Goal: Task Accomplishment & Management: Use online tool/utility

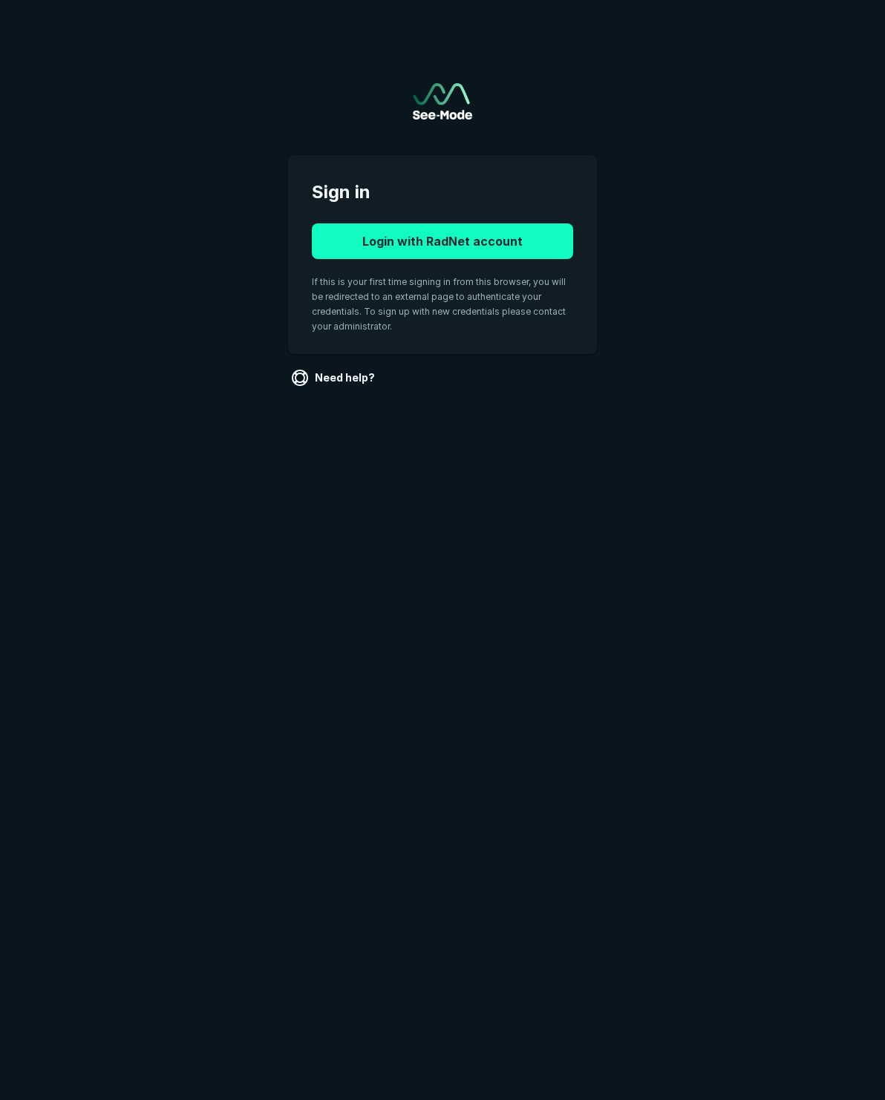
click at [424, 236] on button "Login with RadNet account" at bounding box center [442, 241] width 261 height 36
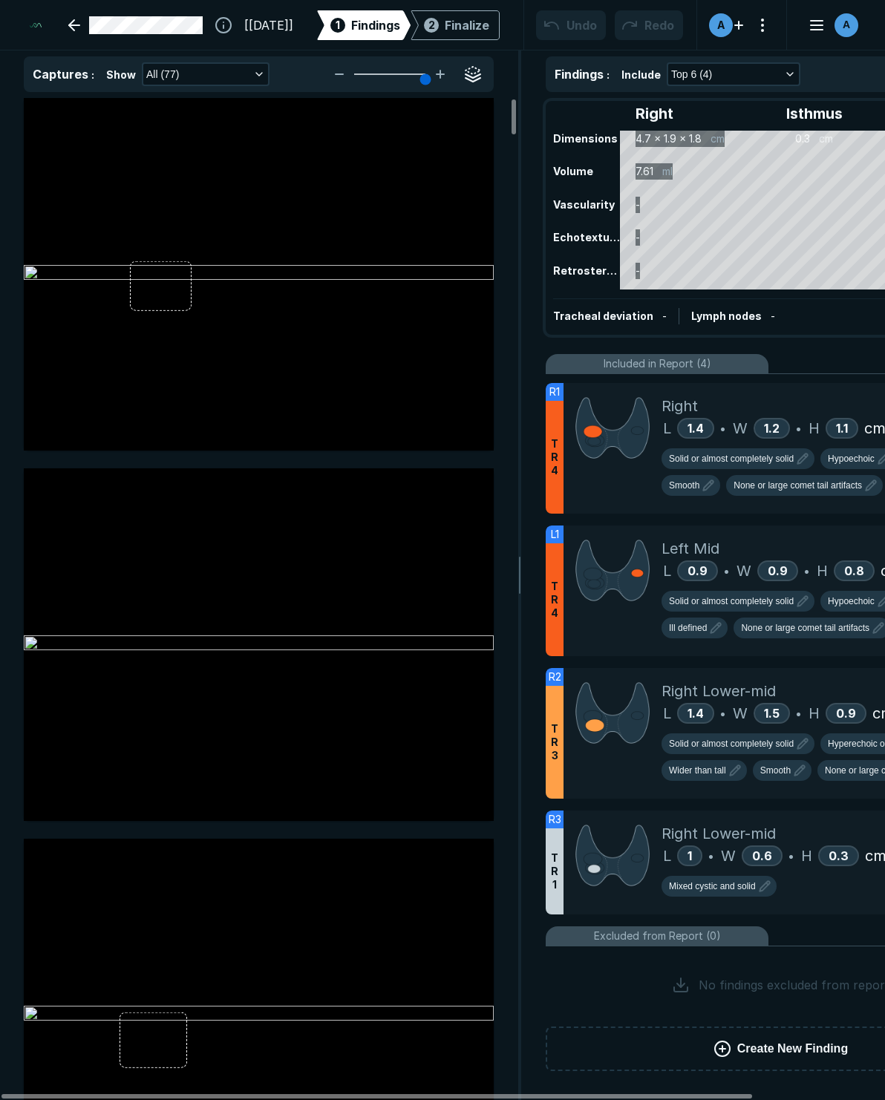
click at [610, 800] on ul "R1 T R 4 Right L 1.4 • W 1.2 • H 1.1 cm Solid or almost completely solid Hypoec…" at bounding box center [781, 700] width 470 height 652
click at [596, 778] on div at bounding box center [612, 733] width 98 height 131
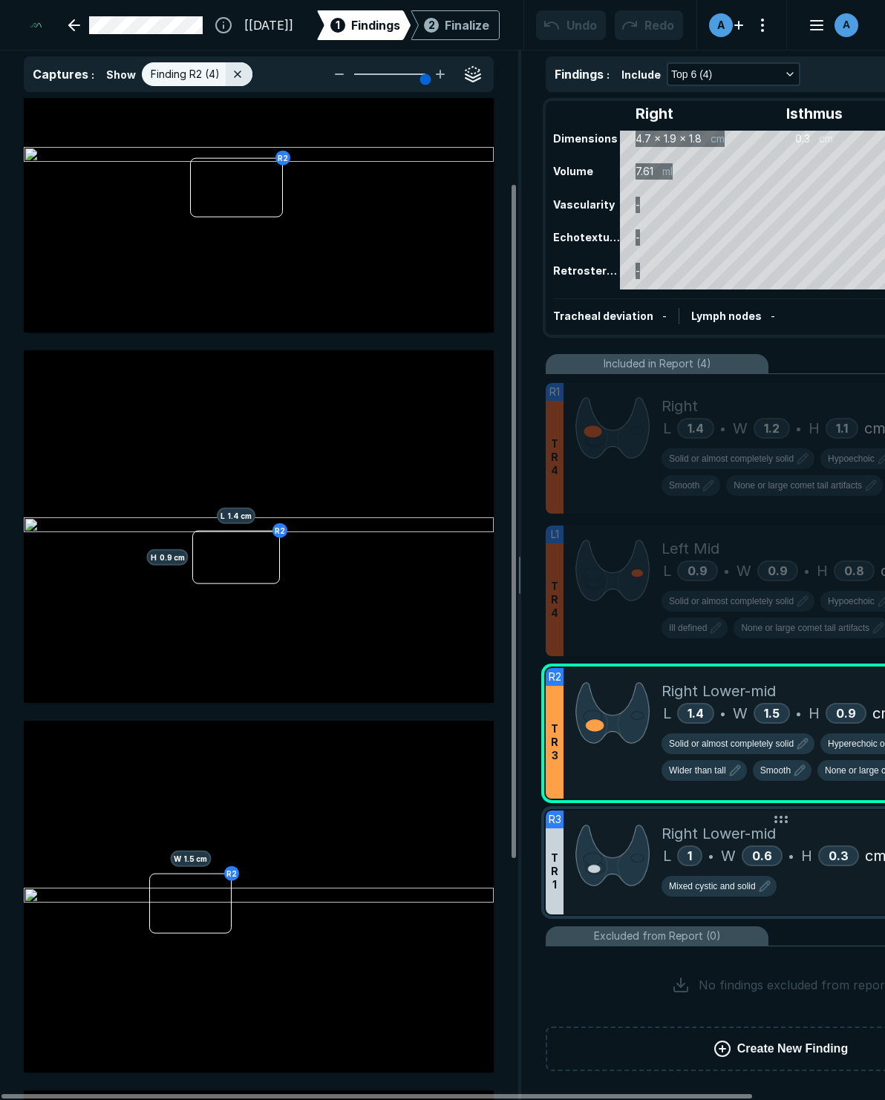
scroll to position [114, 0]
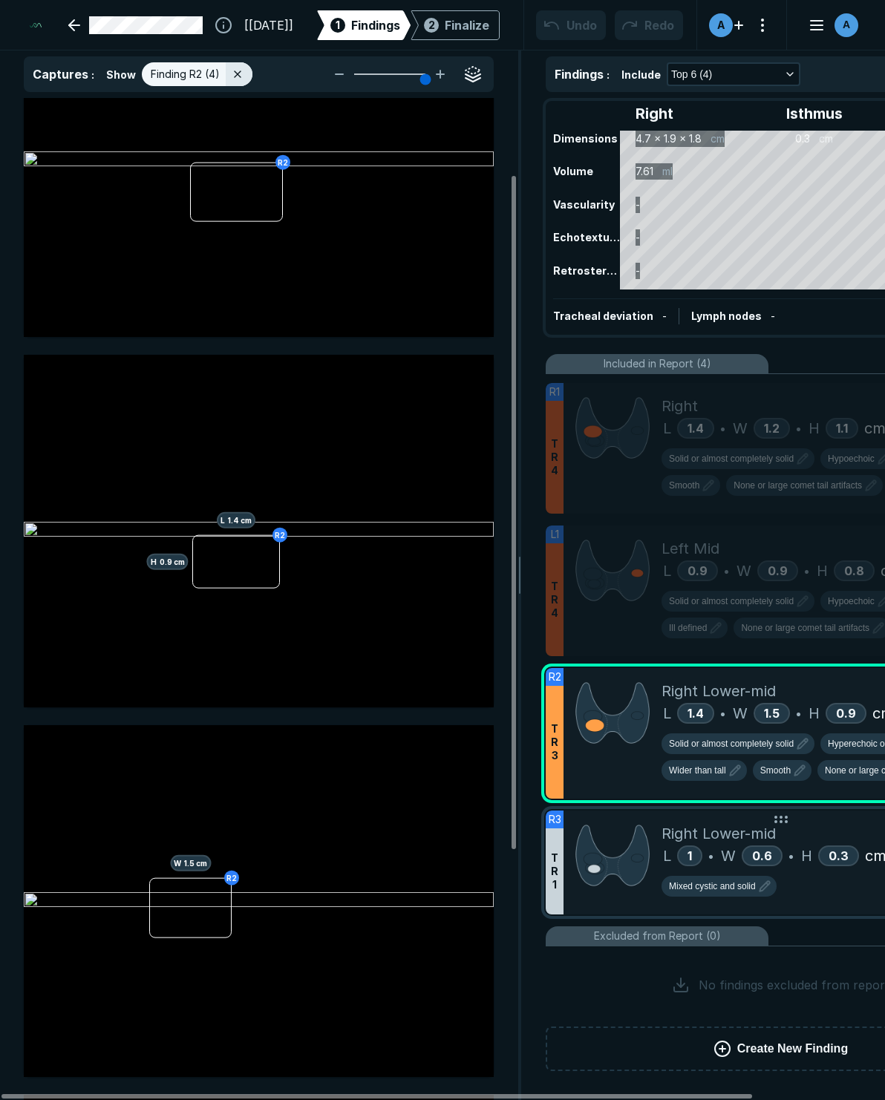
click at [607, 872] on img at bounding box center [612, 855] width 74 height 66
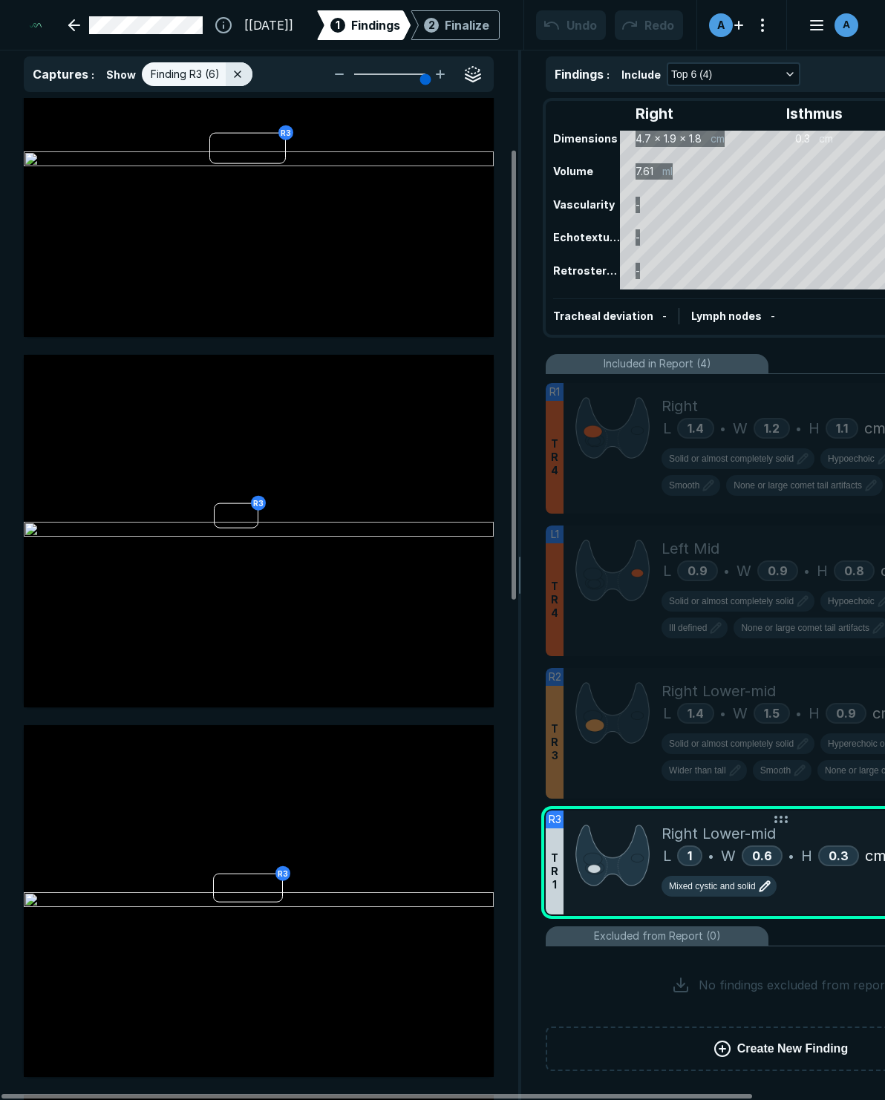
click at [745, 884] on span "Mixed cystic and solid" at bounding box center [712, 886] width 87 height 13
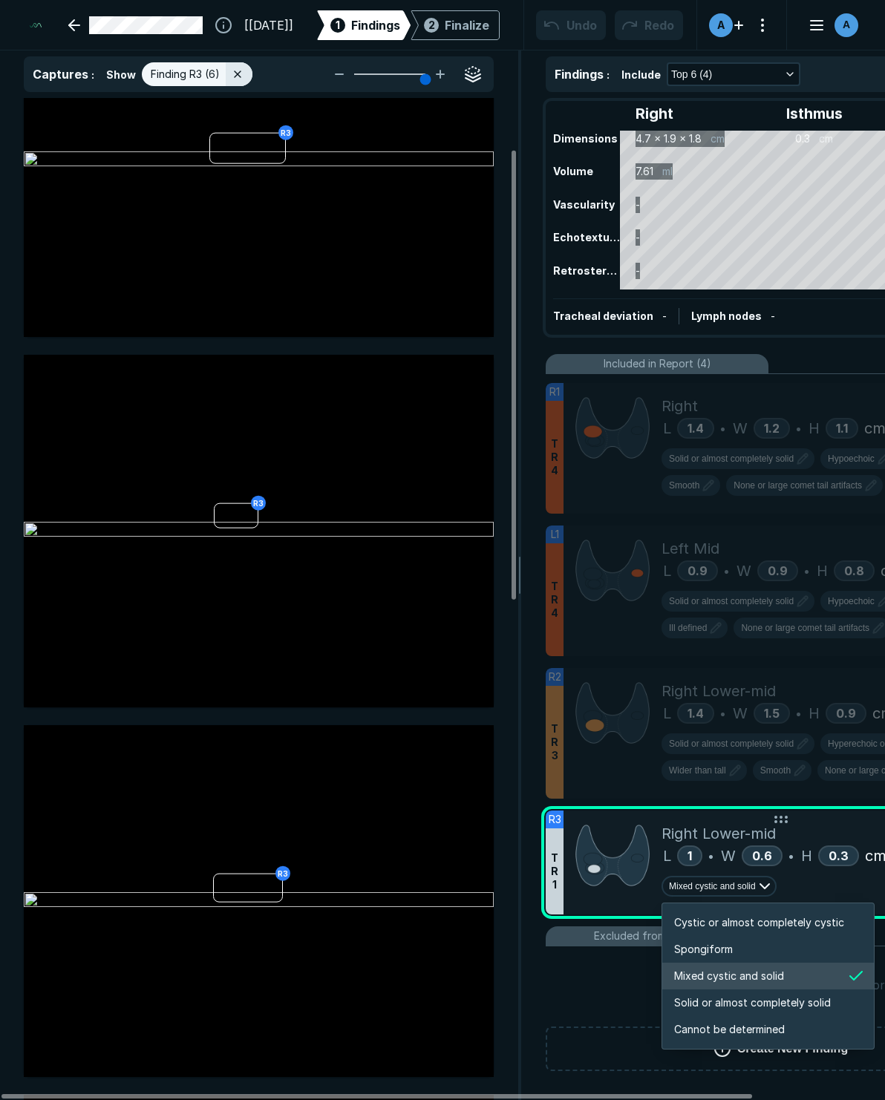
scroll to position [2477, 2851]
click at [592, 890] on div at bounding box center [612, 863] width 98 height 104
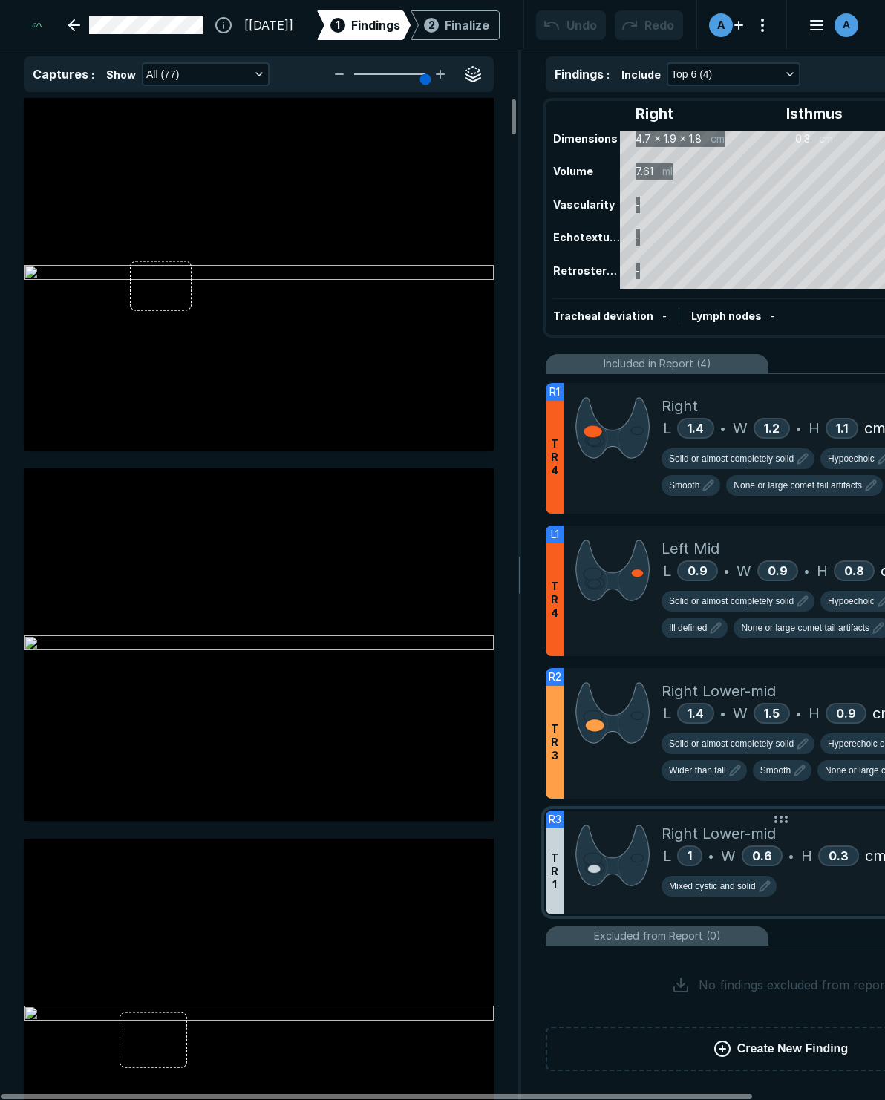
scroll to position [6254, 3998]
click at [727, 886] on span "Mixed cystic and solid" at bounding box center [712, 886] width 87 height 13
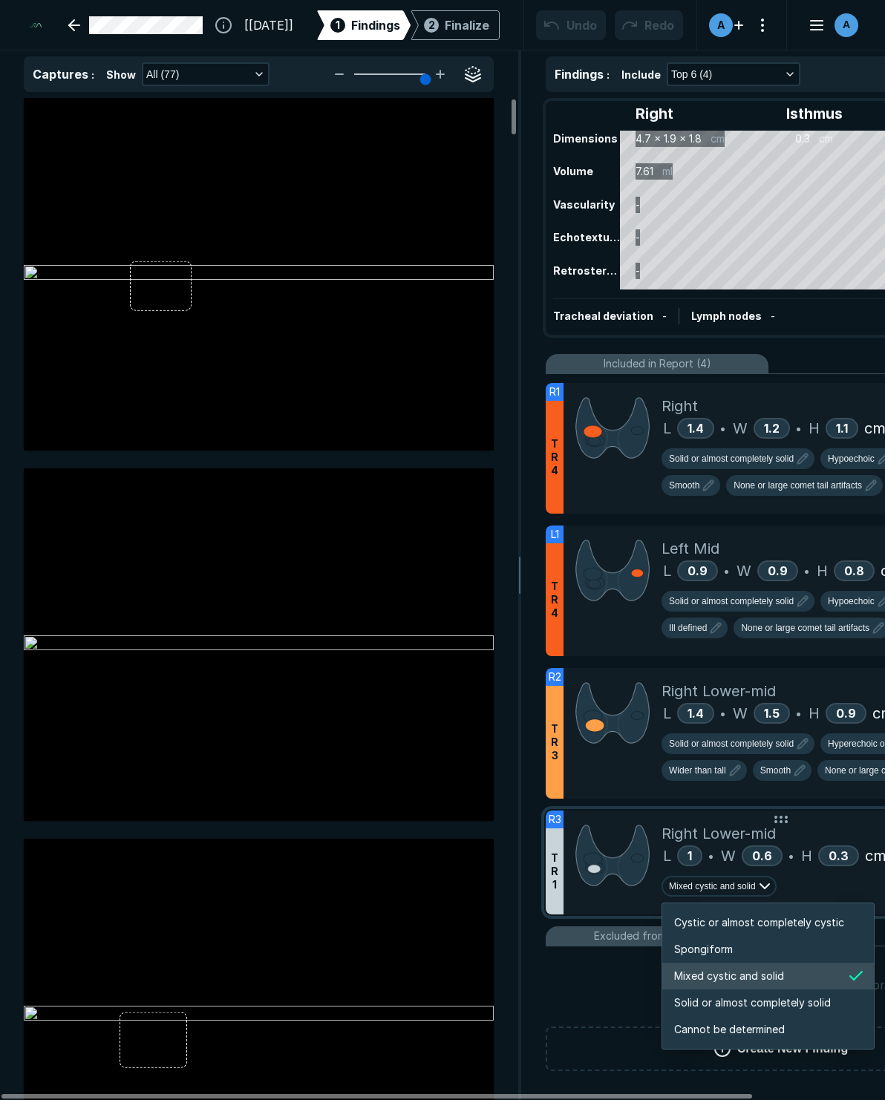
scroll to position [2477, 2851]
click at [701, 969] on span "Mixed cystic and solid" at bounding box center [729, 976] width 110 height 16
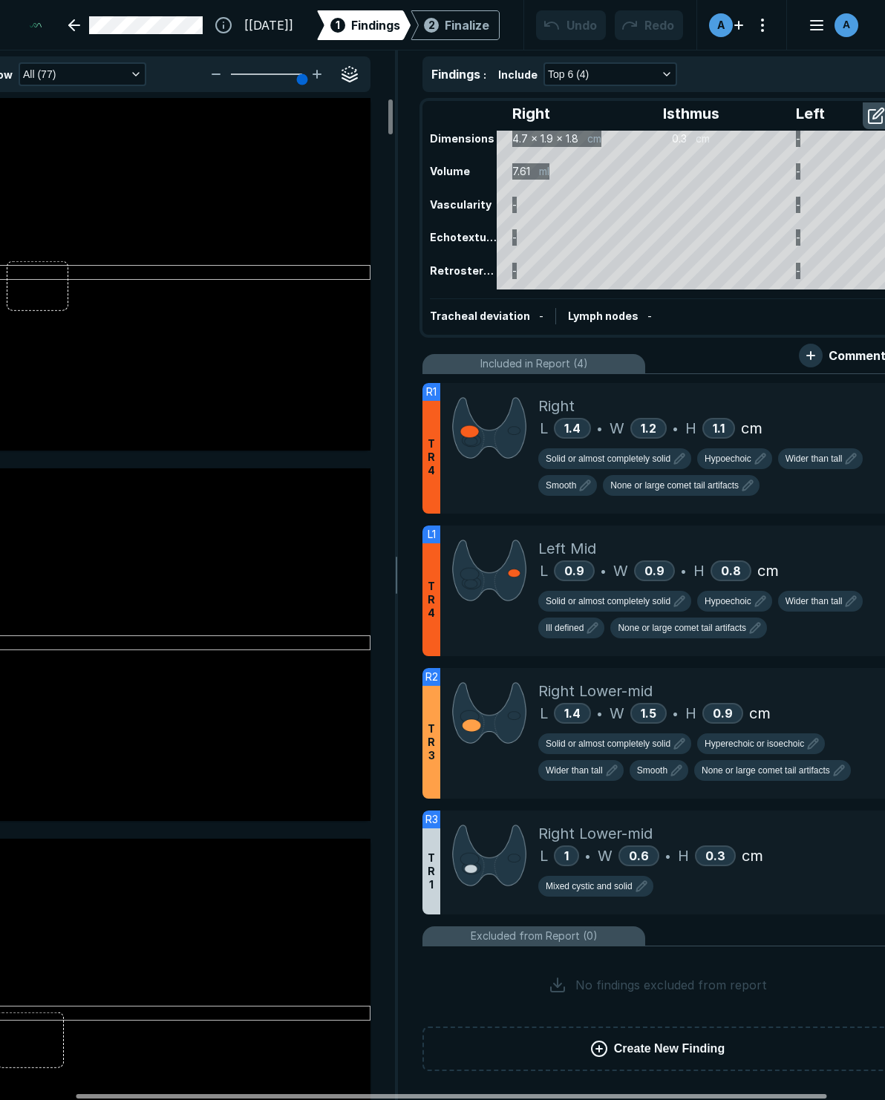
scroll to position [0, 154]
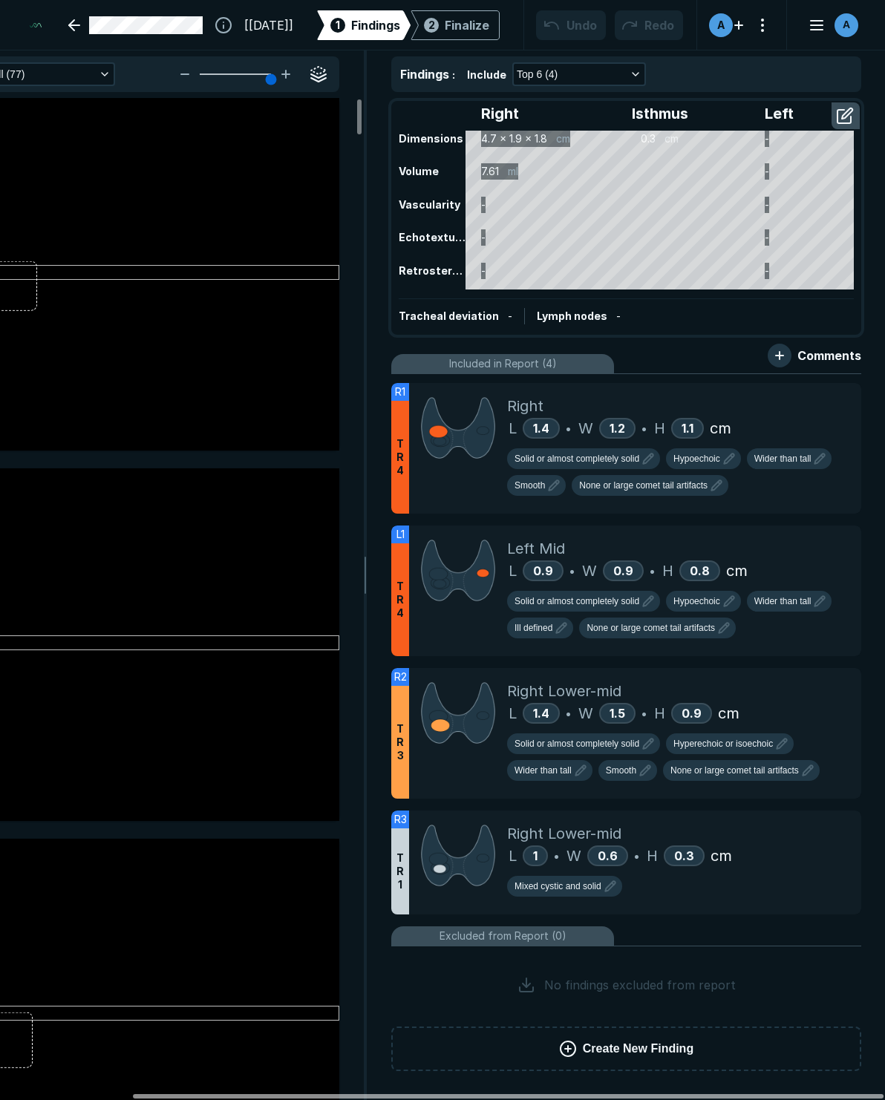
drag, startPoint x: 672, startPoint y: 1098, endPoint x: 880, endPoint y: 1094, distance: 207.9
click at [880, 1094] on div at bounding box center [508, 1096] width 750 height 4
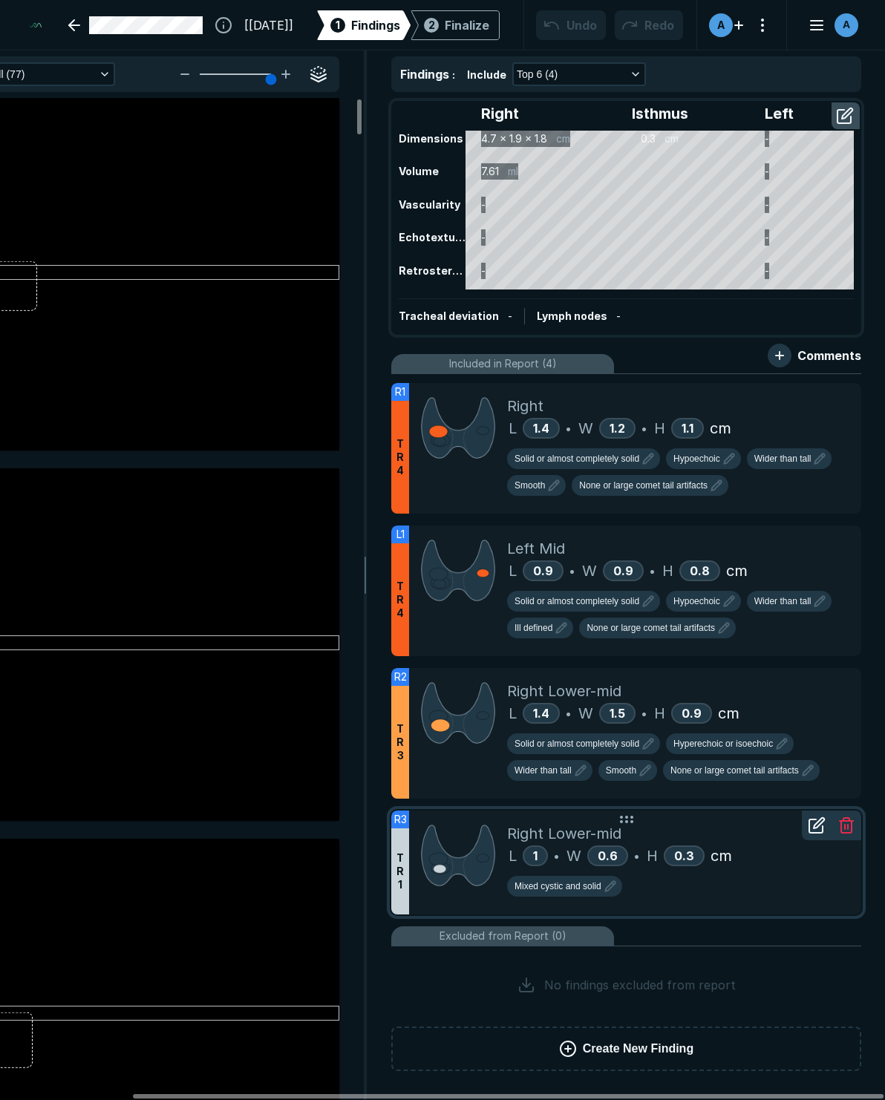
click at [817, 821] on icon at bounding box center [817, 825] width 18 height 18
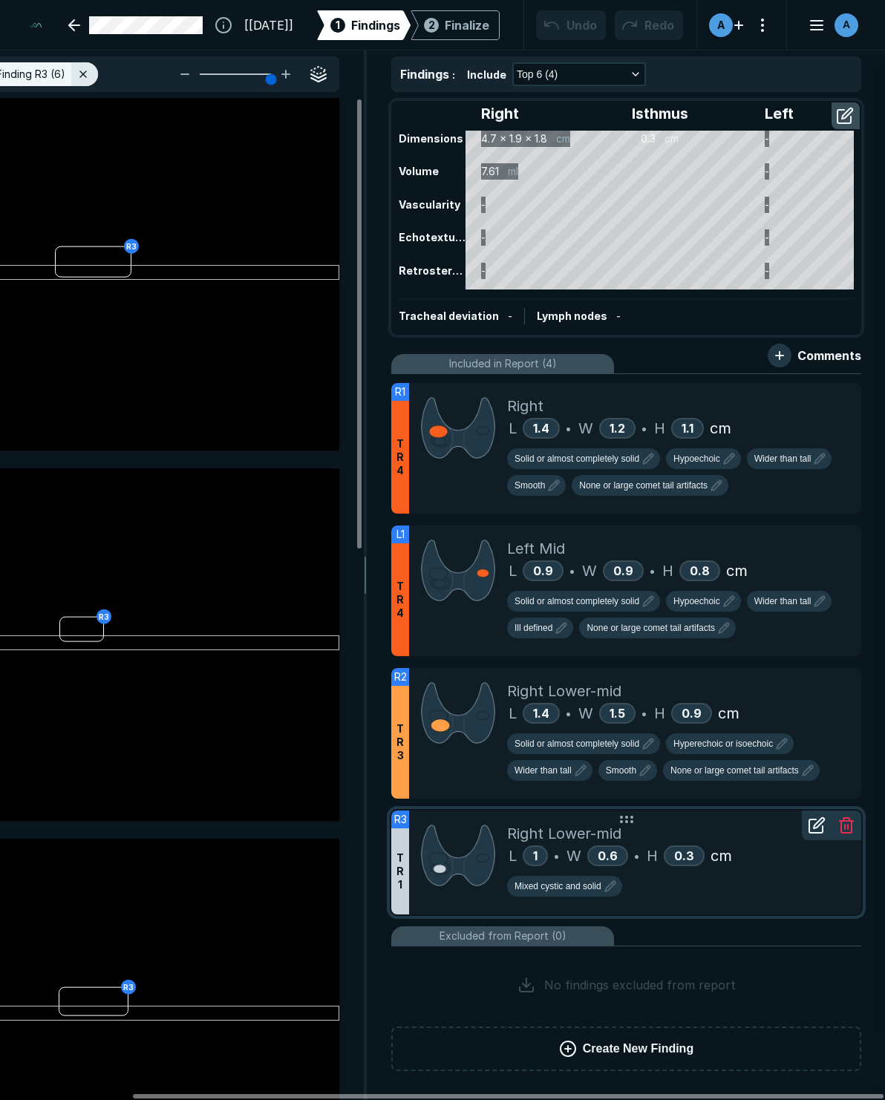
scroll to position [6000, 3808]
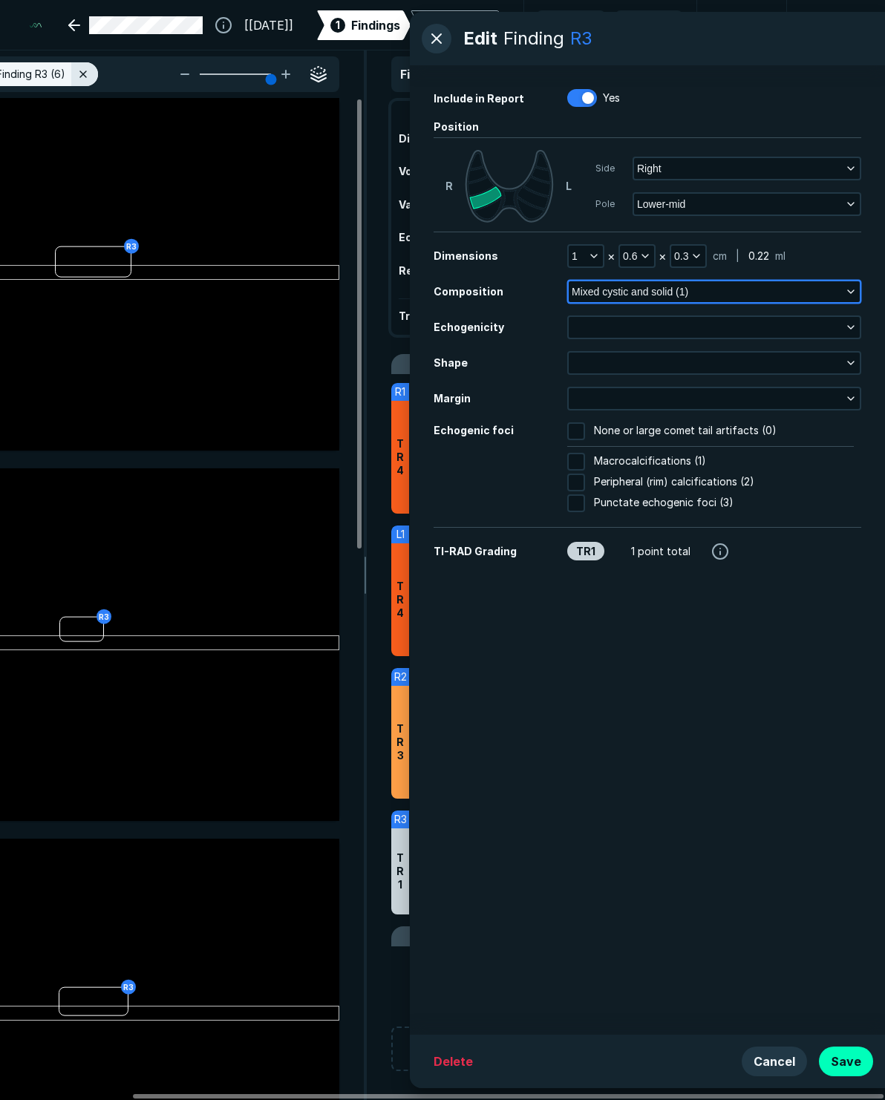
click at [848, 292] on icon "button" at bounding box center [851, 292] width 12 height 12
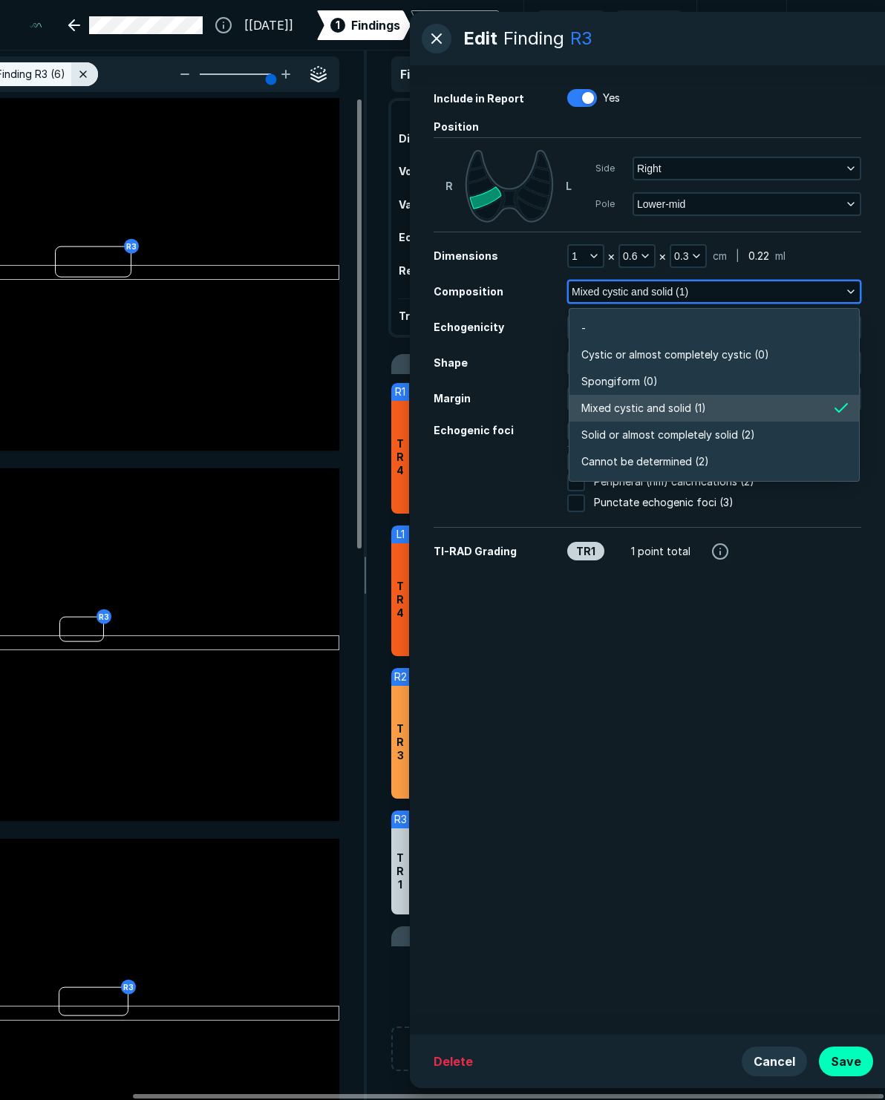
scroll to position [2597, 3210]
click at [657, 407] on span "Mixed cystic and solid (1)" at bounding box center [643, 408] width 125 height 16
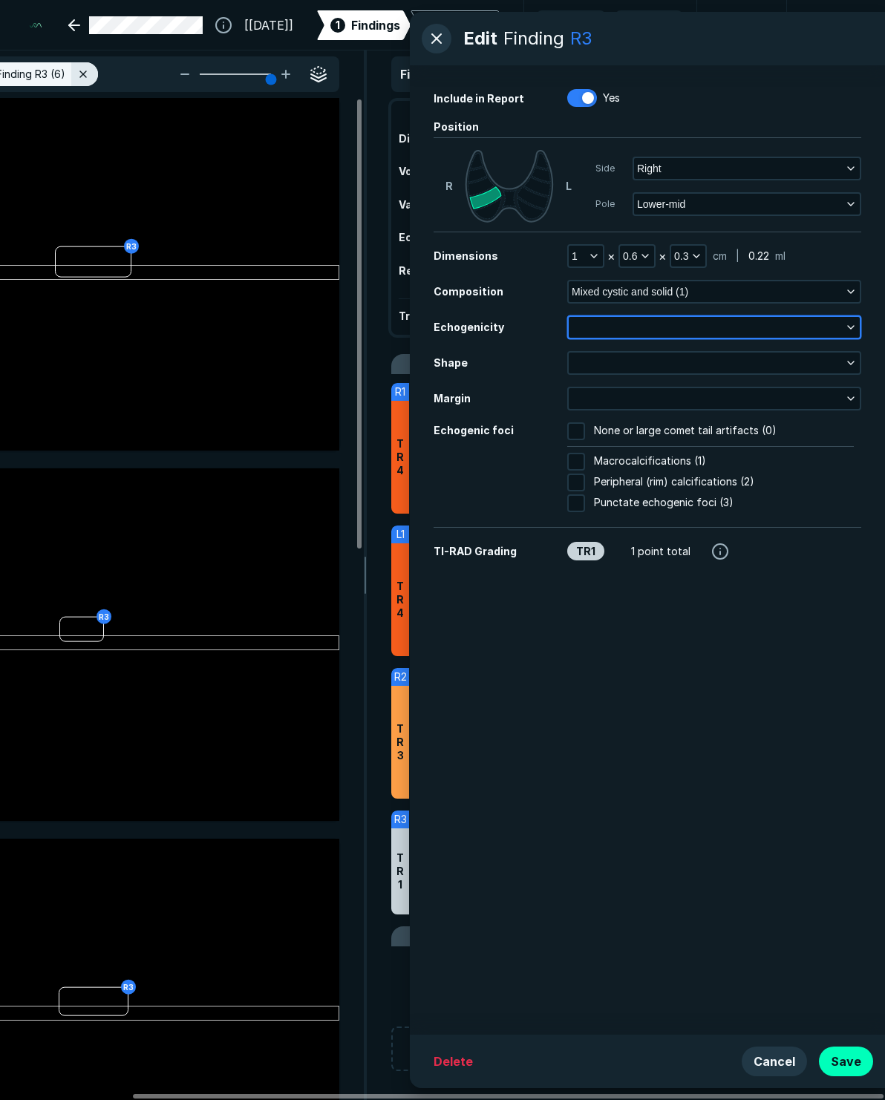
click at [615, 324] on button "button" at bounding box center [714, 327] width 291 height 21
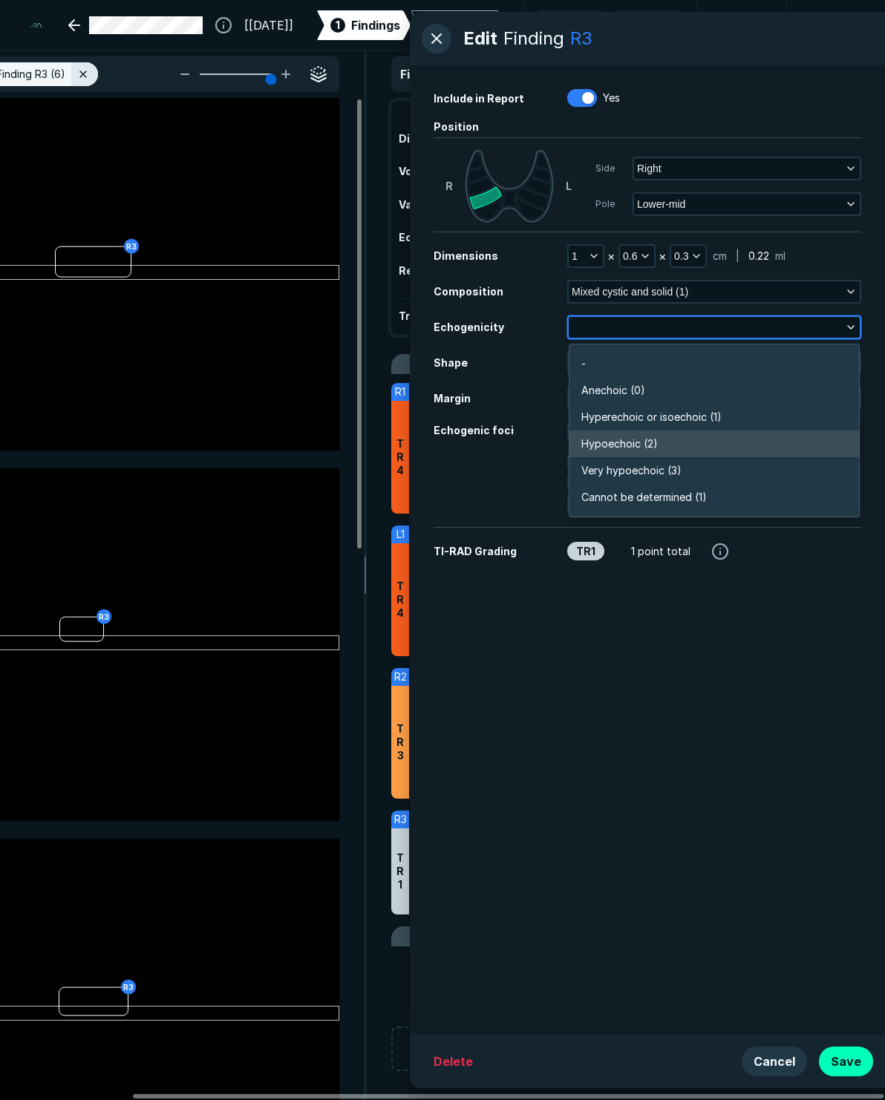
click at [637, 445] on span "Hypoechoic (2)" at bounding box center [619, 444] width 76 height 16
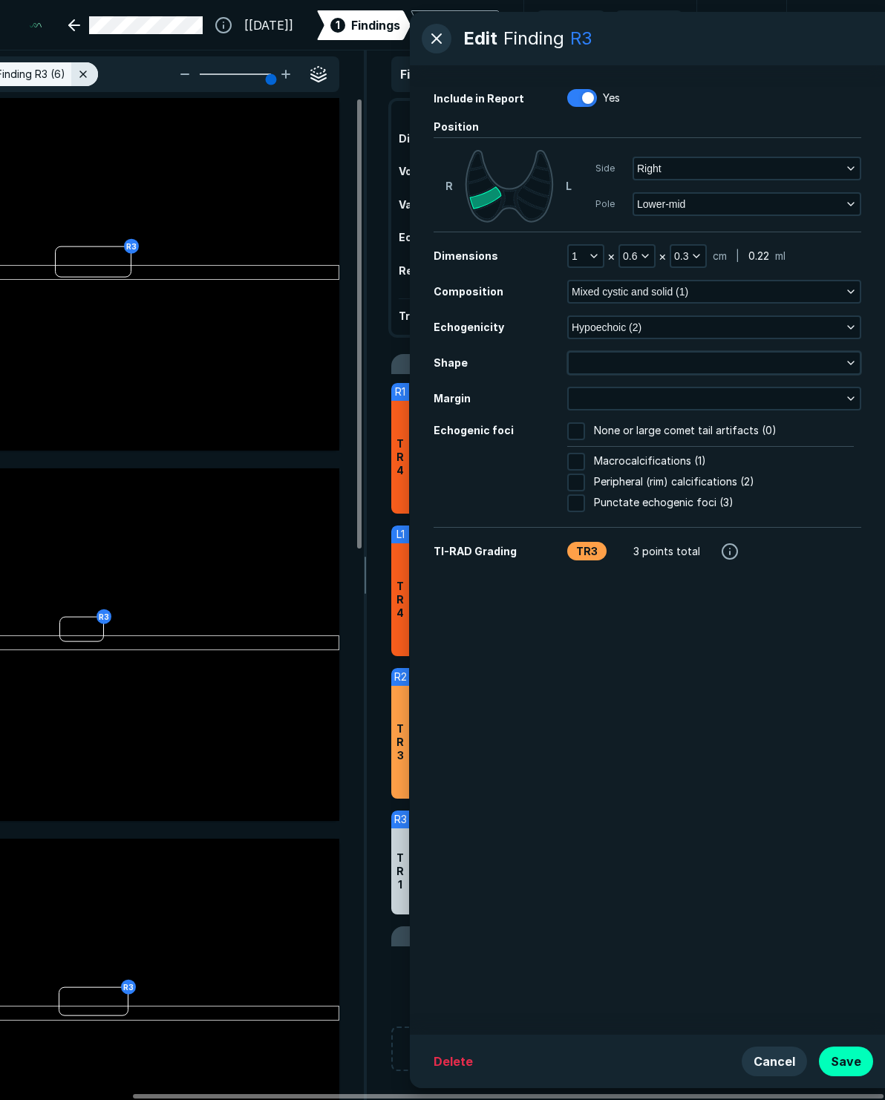
click at [623, 375] on div at bounding box center [714, 363] width 294 height 24
click at [626, 364] on button "button" at bounding box center [714, 363] width 291 height 21
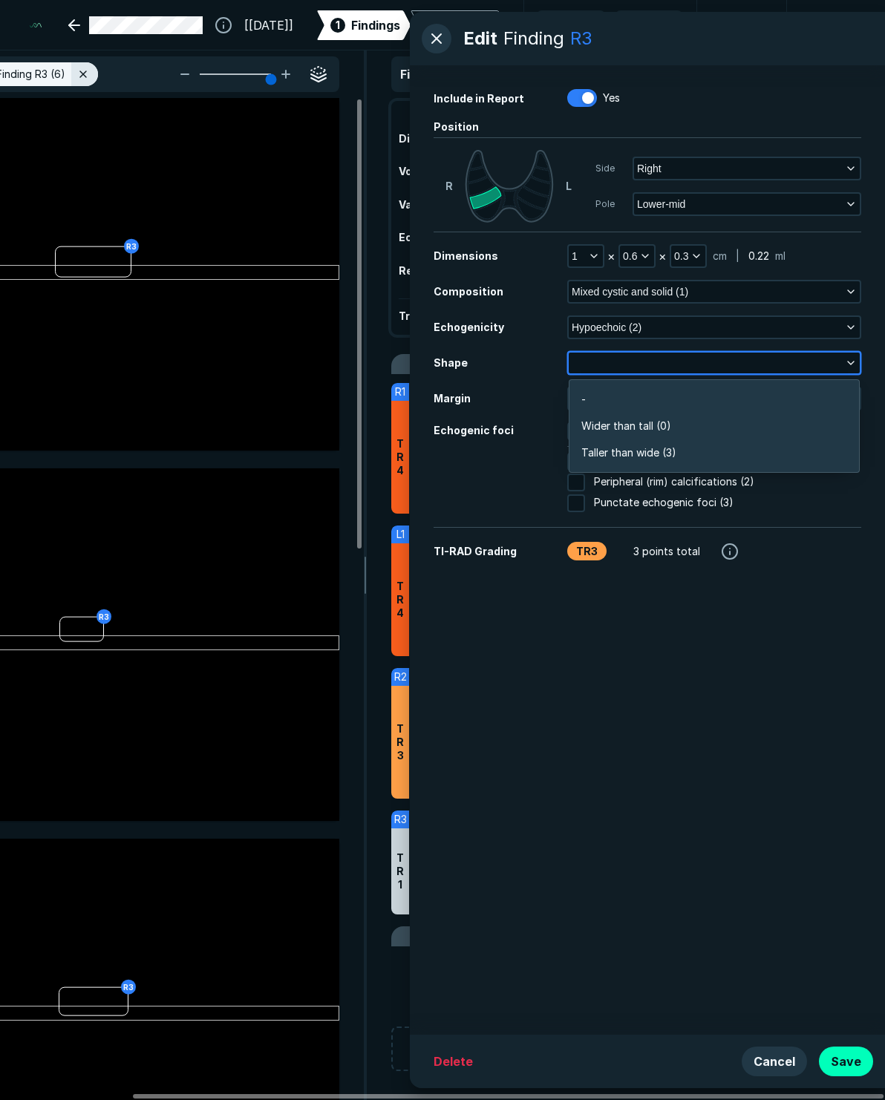
scroll to position [2236, 3210]
click at [613, 427] on span "Wider than tall (0)" at bounding box center [626, 426] width 90 height 16
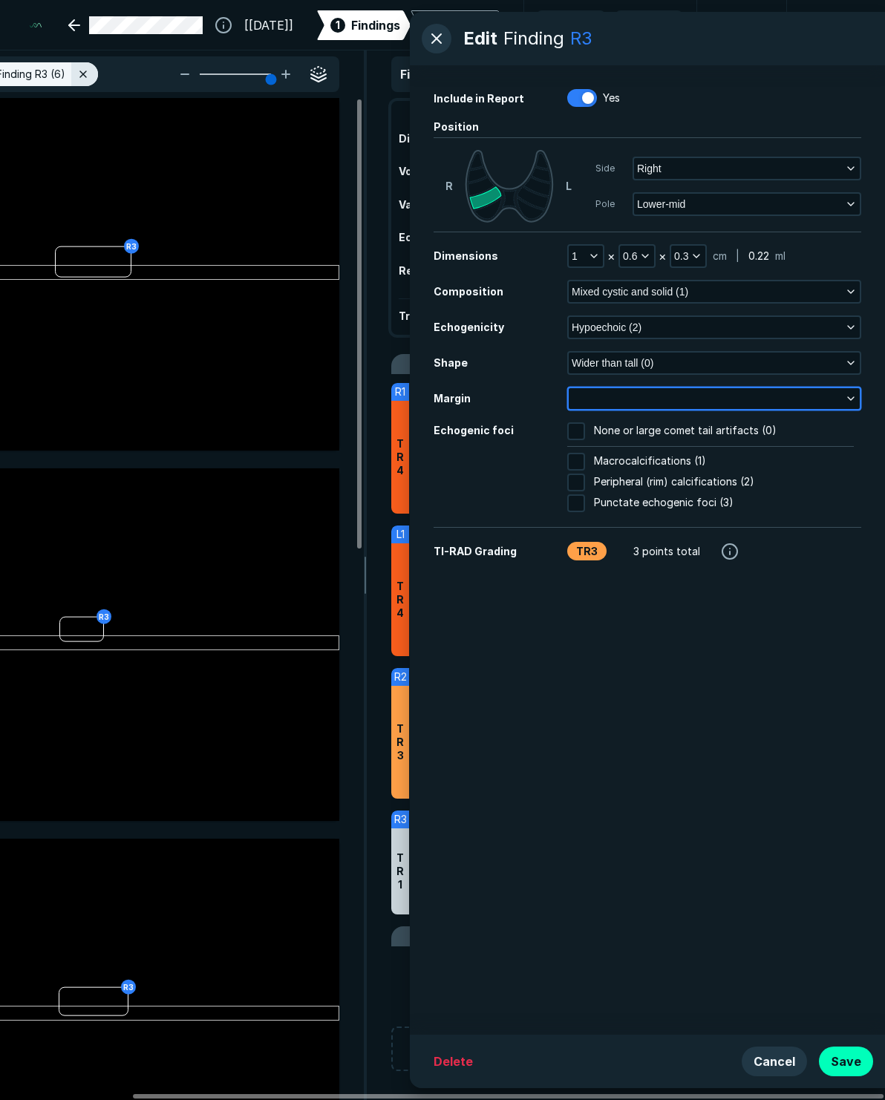
click at [606, 399] on button "button" at bounding box center [714, 398] width 291 height 21
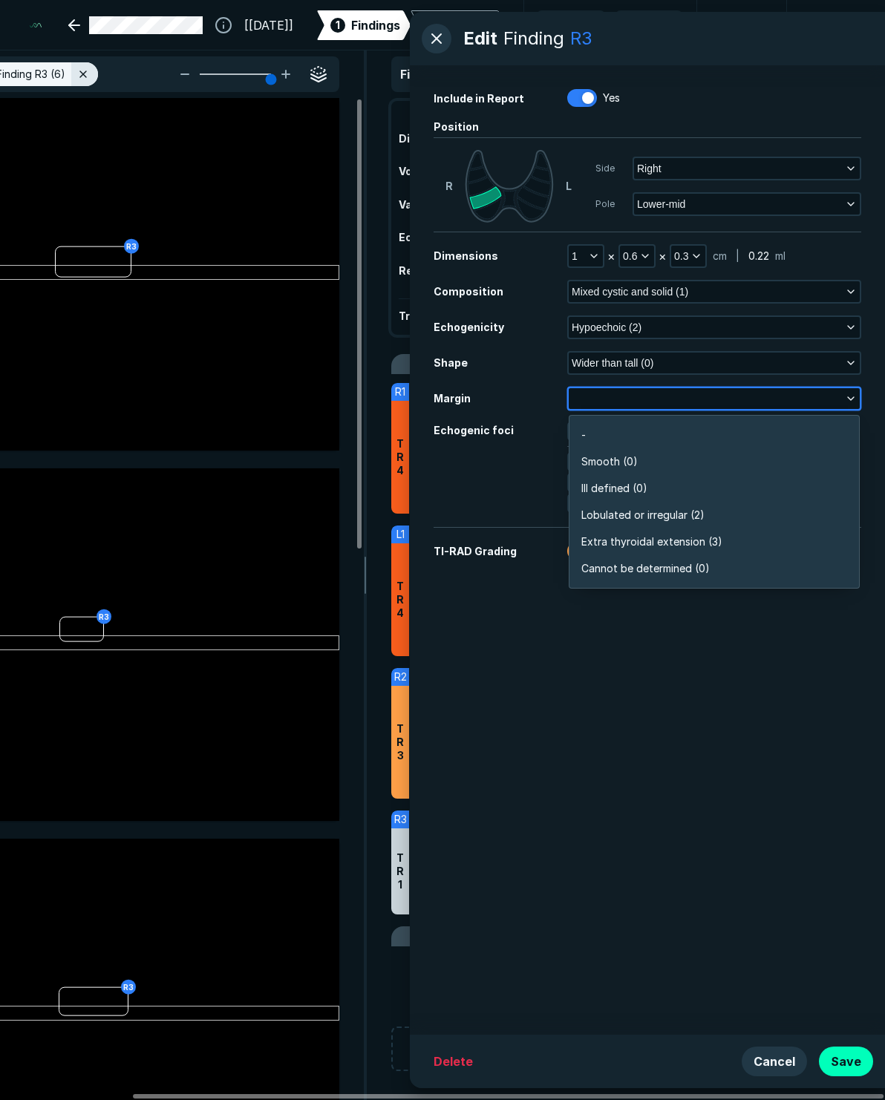
scroll to position [2597, 3210]
click at [610, 465] on span "Smooth (0)" at bounding box center [609, 461] width 56 height 16
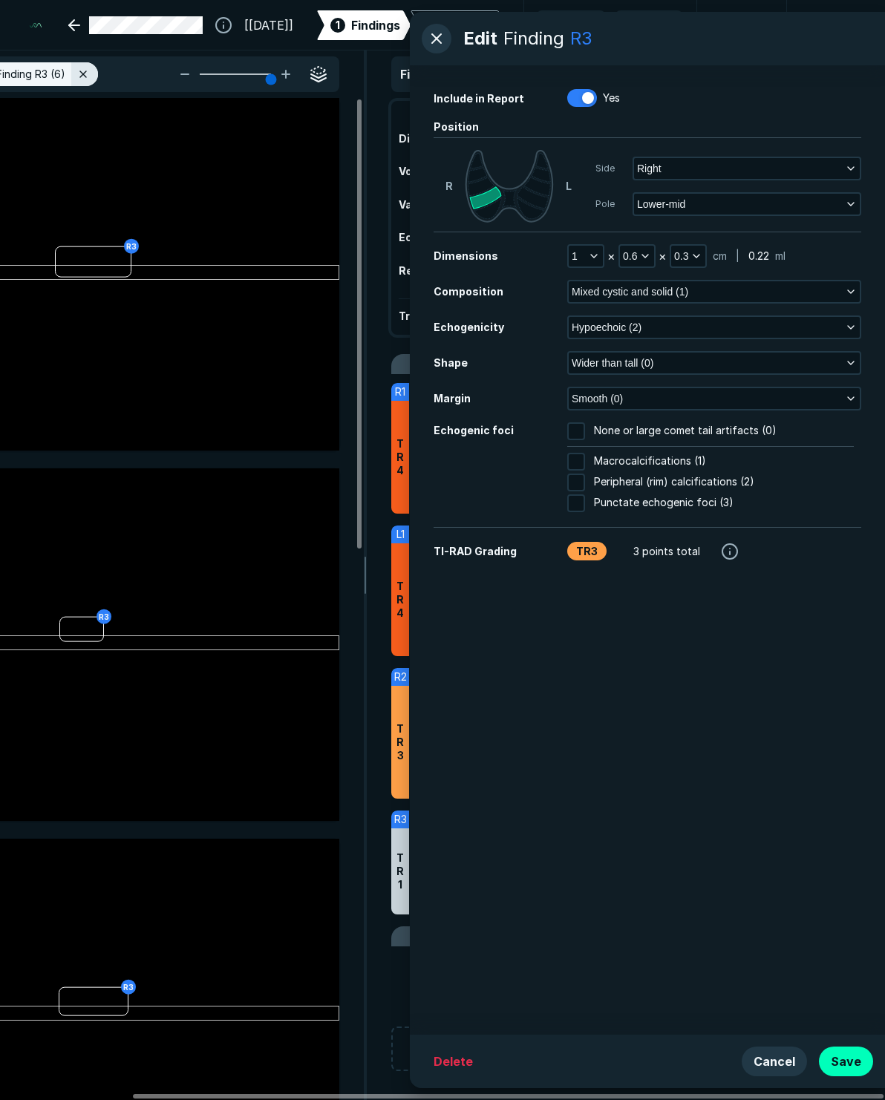
click at [600, 430] on span "None or large comet tail artifacts (0)" at bounding box center [685, 431] width 183 height 18
click at [585, 430] on input "None or large comet tail artifacts (0)" at bounding box center [576, 431] width 18 height 18
checkbox input "true"
click at [719, 638] on div "Include in Report Yes Position [PERSON_NAME] Side Right Pole Lower-mid Dimensio…" at bounding box center [647, 549] width 475 height 969
click at [857, 1062] on button "Save" at bounding box center [846, 1062] width 54 height 30
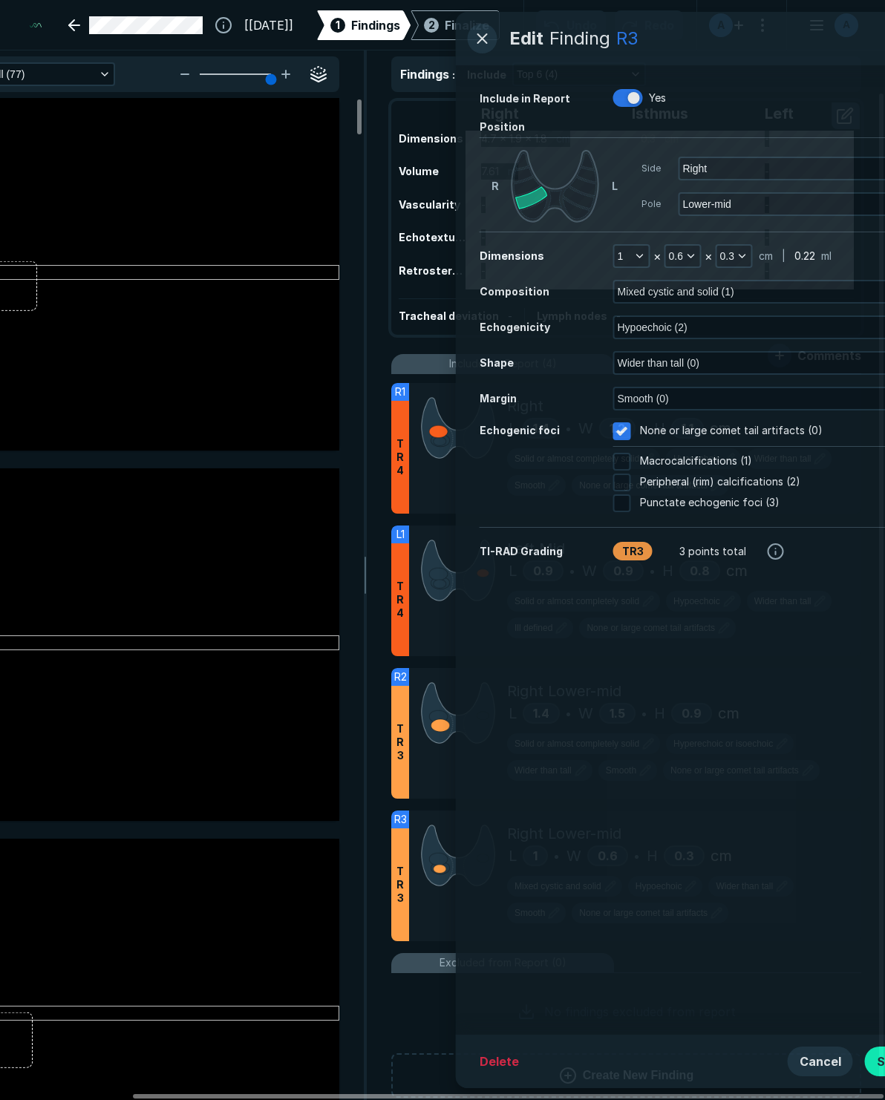
scroll to position [6254, 3998]
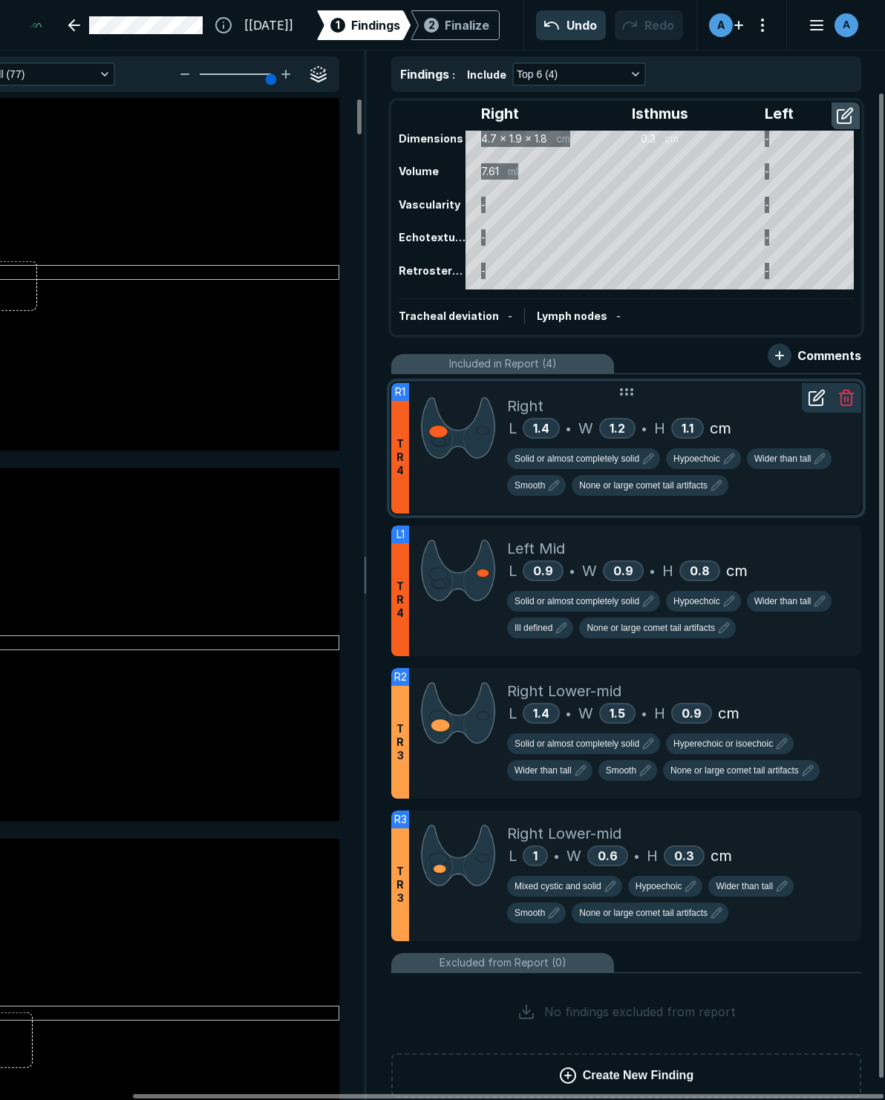
click at [448, 477] on div at bounding box center [458, 448] width 98 height 131
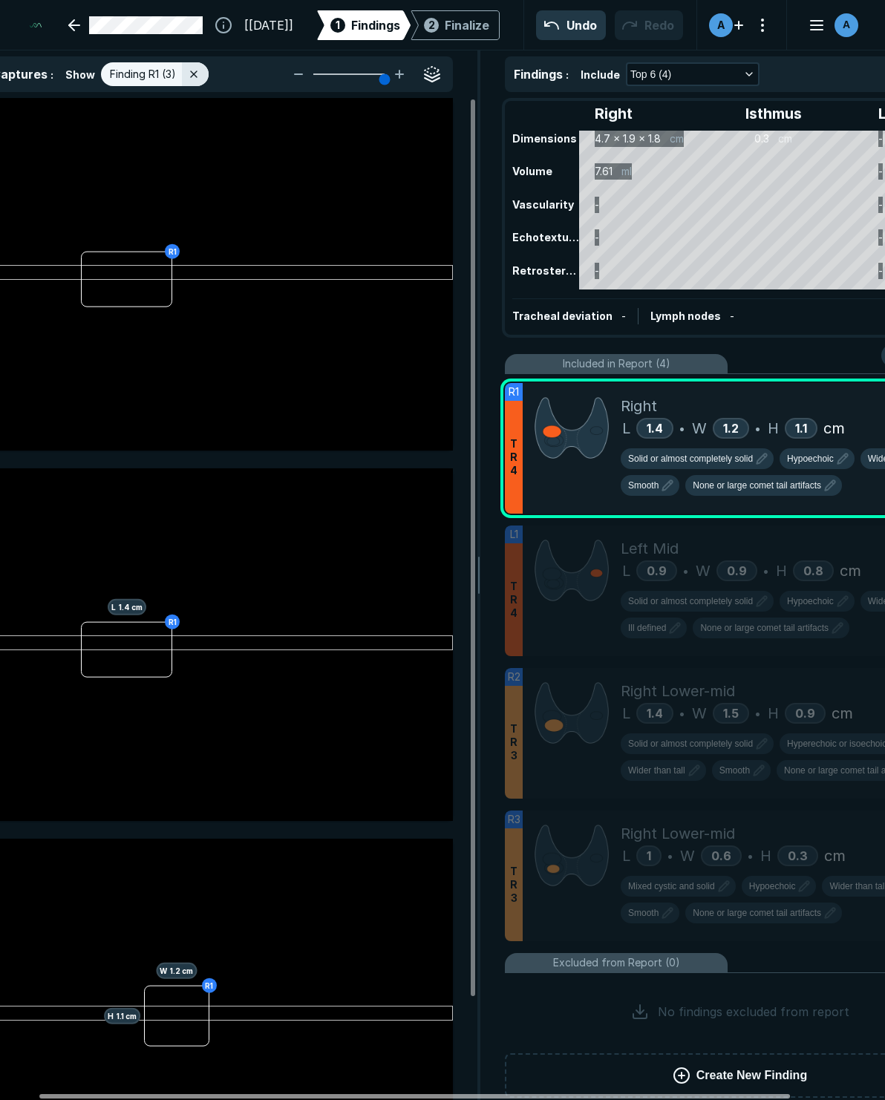
scroll to position [0, 45]
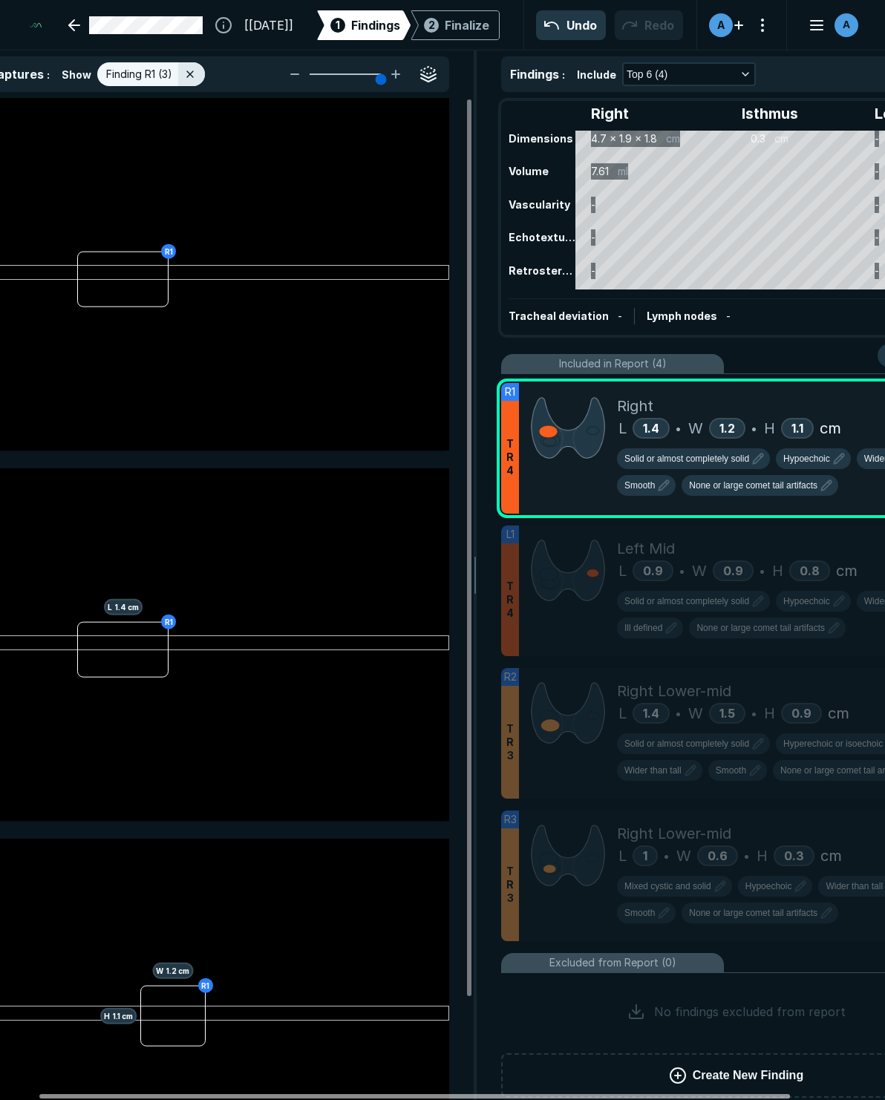
drag, startPoint x: 629, startPoint y: 1099, endPoint x: 535, endPoint y: 1090, distance: 94.8
click at [535, 1094] on div at bounding box center [414, 1096] width 750 height 4
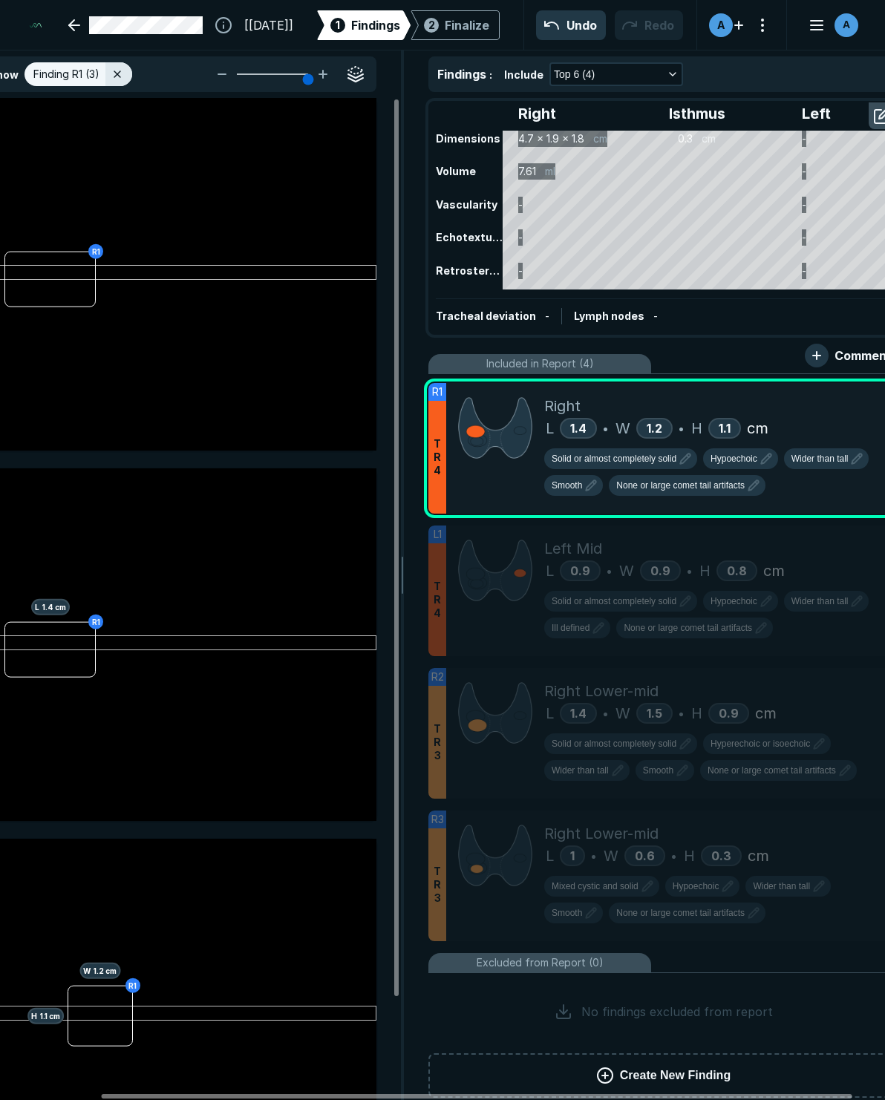
drag, startPoint x: 683, startPoint y: 1093, endPoint x: 755, endPoint y: 1085, distance: 72.4
click at [751, 1094] on div at bounding box center [477, 1096] width 750 height 4
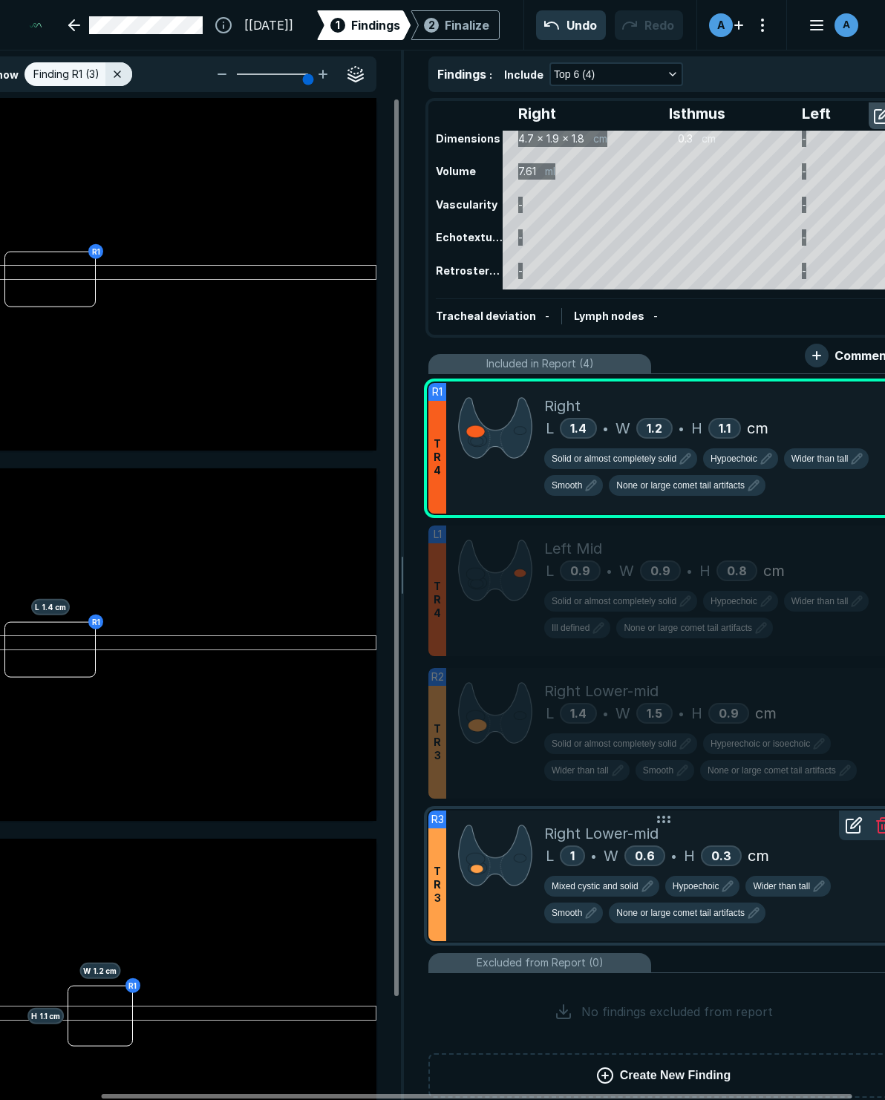
scroll to position [0, 125]
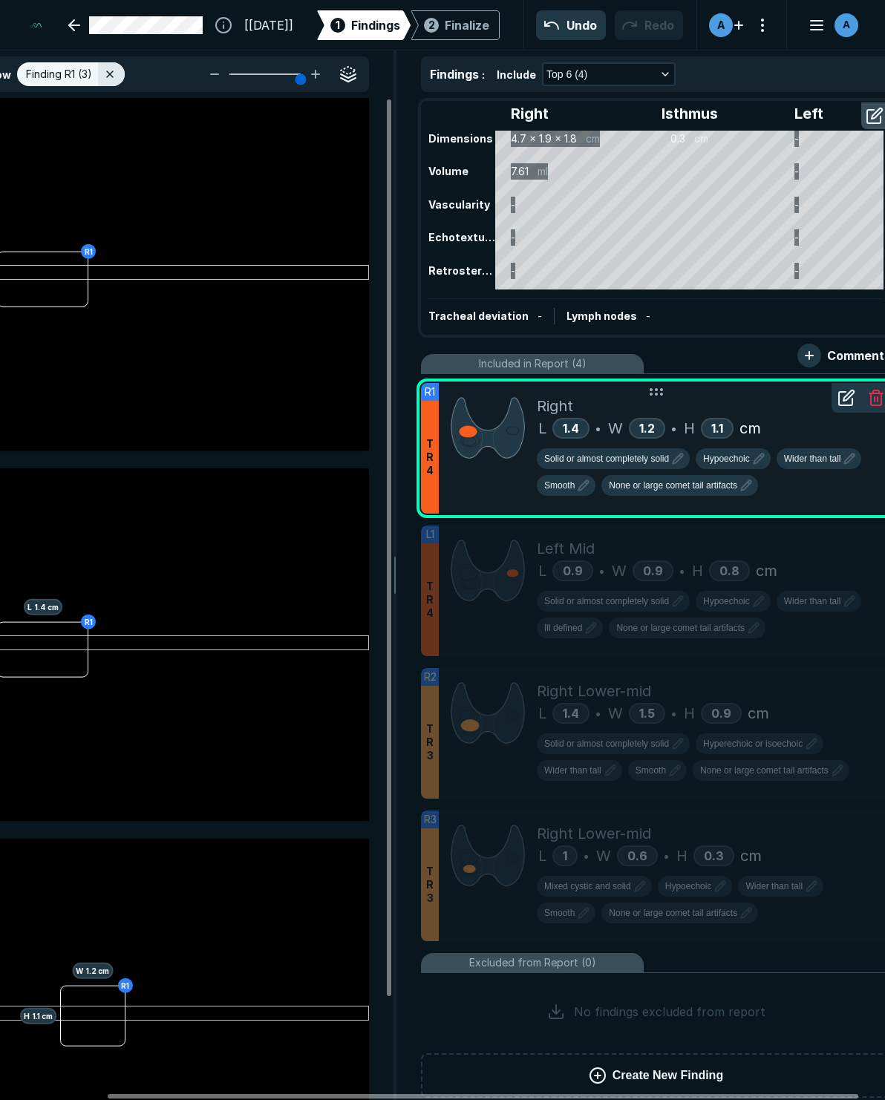
click at [844, 399] on icon at bounding box center [848, 395] width 10 height 10
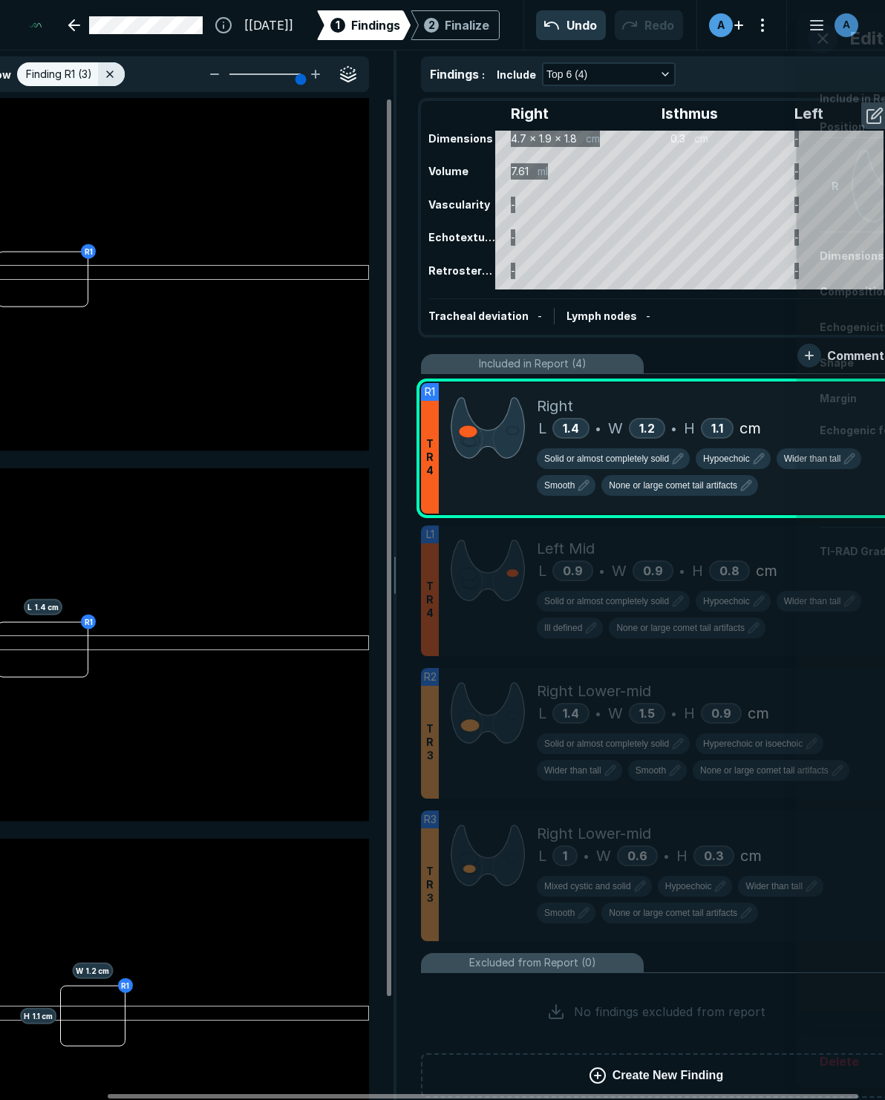
scroll to position [6000, 3808]
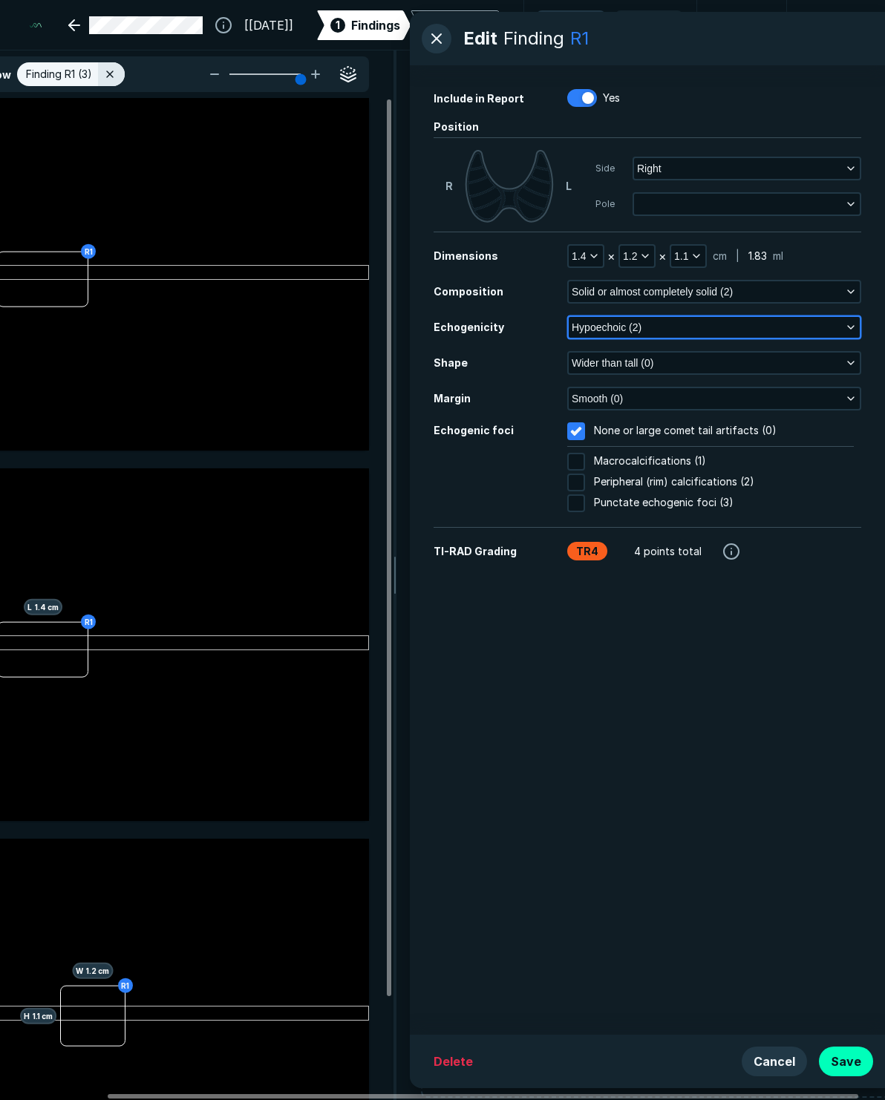
click at [595, 329] on span "Hypoechoic (2)" at bounding box center [607, 327] width 70 height 16
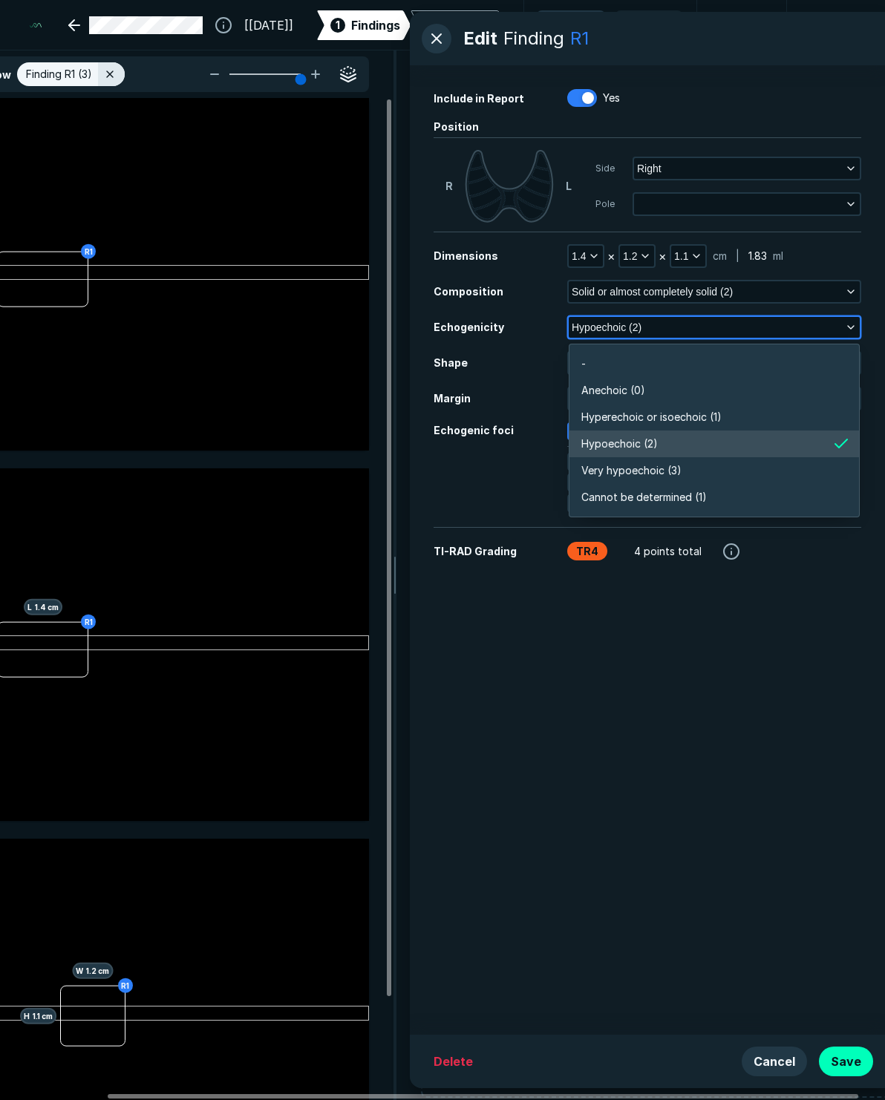
scroll to position [2597, 3210]
drag, startPoint x: 763, startPoint y: 862, endPoint x: 775, endPoint y: 1026, distance: 164.5
click at [763, 865] on div "Include in Report Yes Position [PERSON_NAME] Side Right Pole Dimensions 1.4 × 1…" at bounding box center [647, 549] width 475 height 969
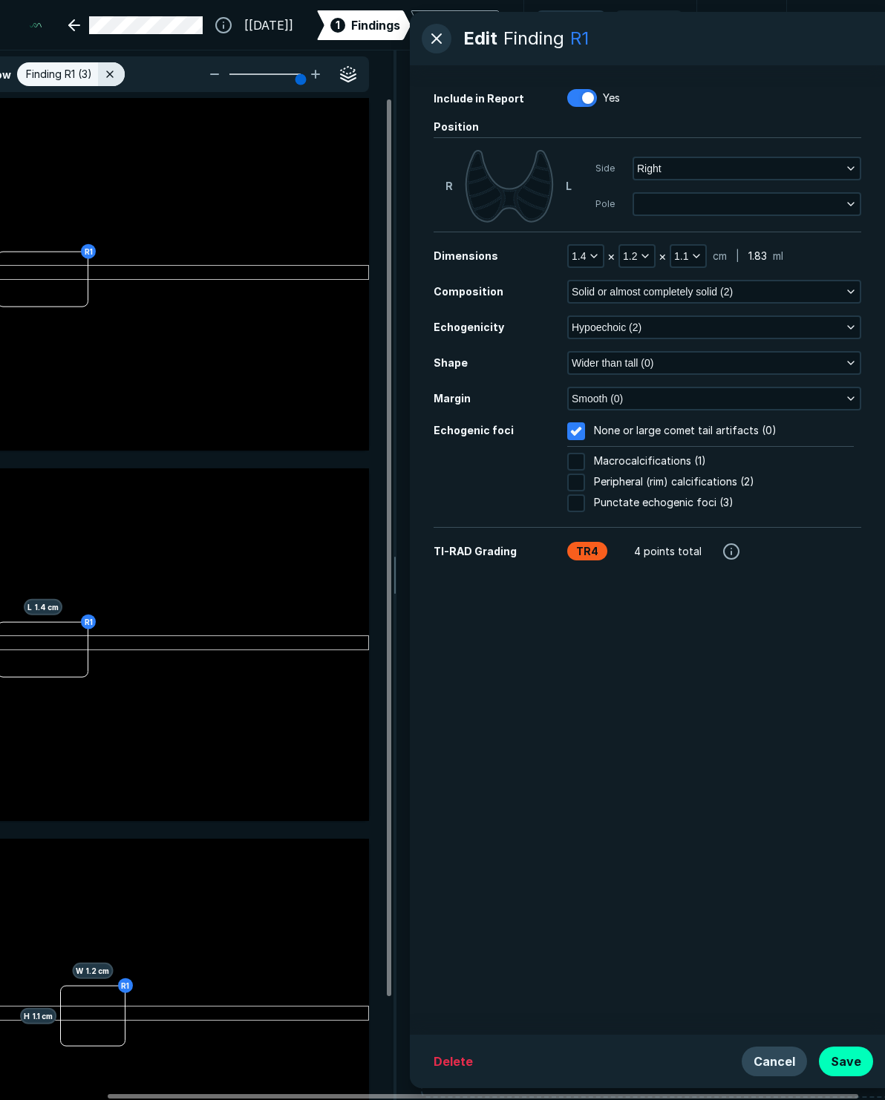
drag, startPoint x: 771, startPoint y: 1038, endPoint x: 772, endPoint y: 1062, distance: 23.8
click at [771, 1050] on div "Delete Cancel Save" at bounding box center [647, 1061] width 475 height 53
click at [773, 1067] on button "Cancel" at bounding box center [773, 1062] width 65 height 30
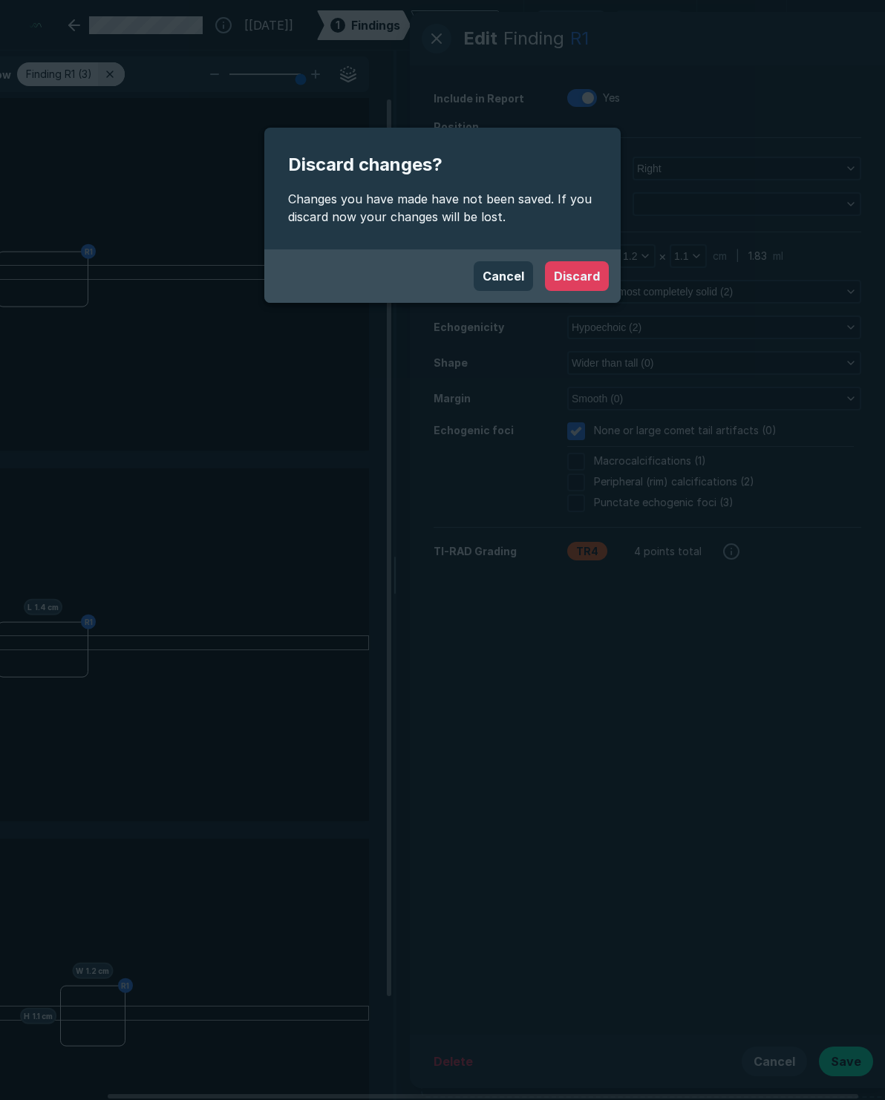
click at [583, 277] on button "Discard" at bounding box center [577, 276] width 64 height 30
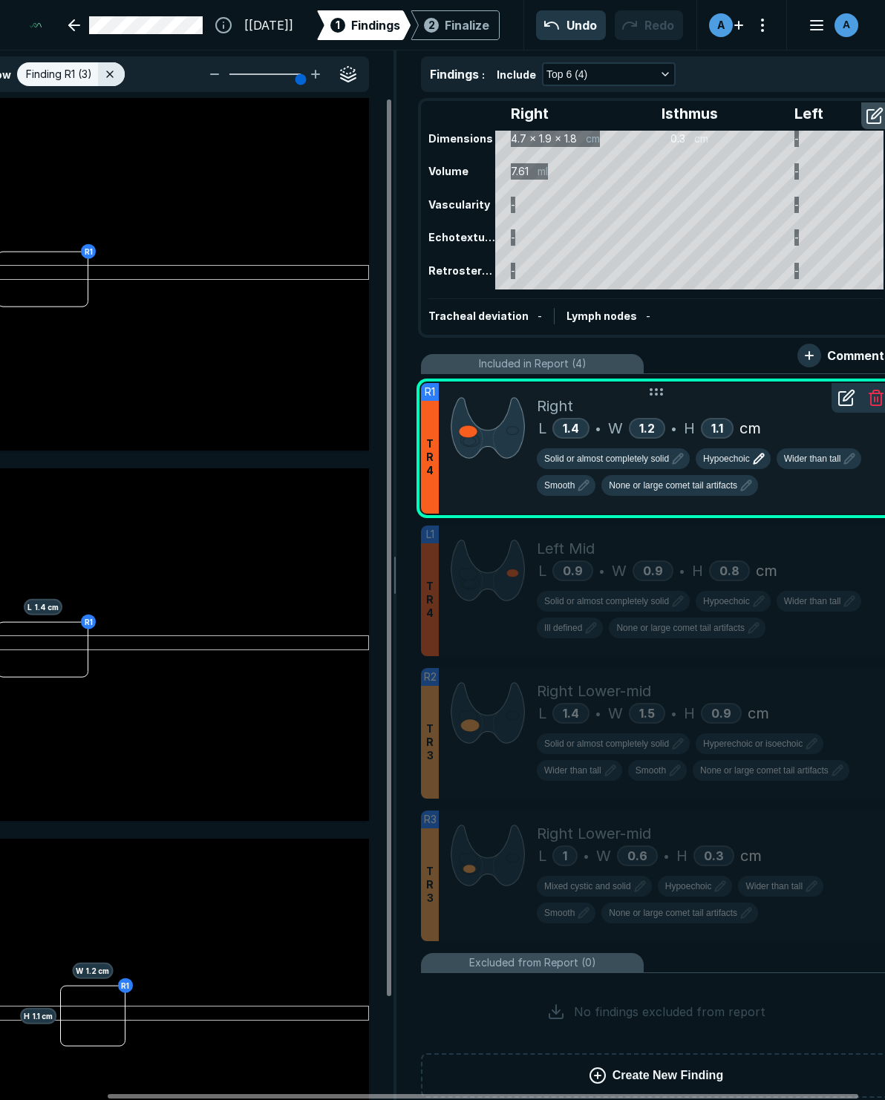
click at [725, 459] on span "Hypoechoic" at bounding box center [726, 458] width 47 height 13
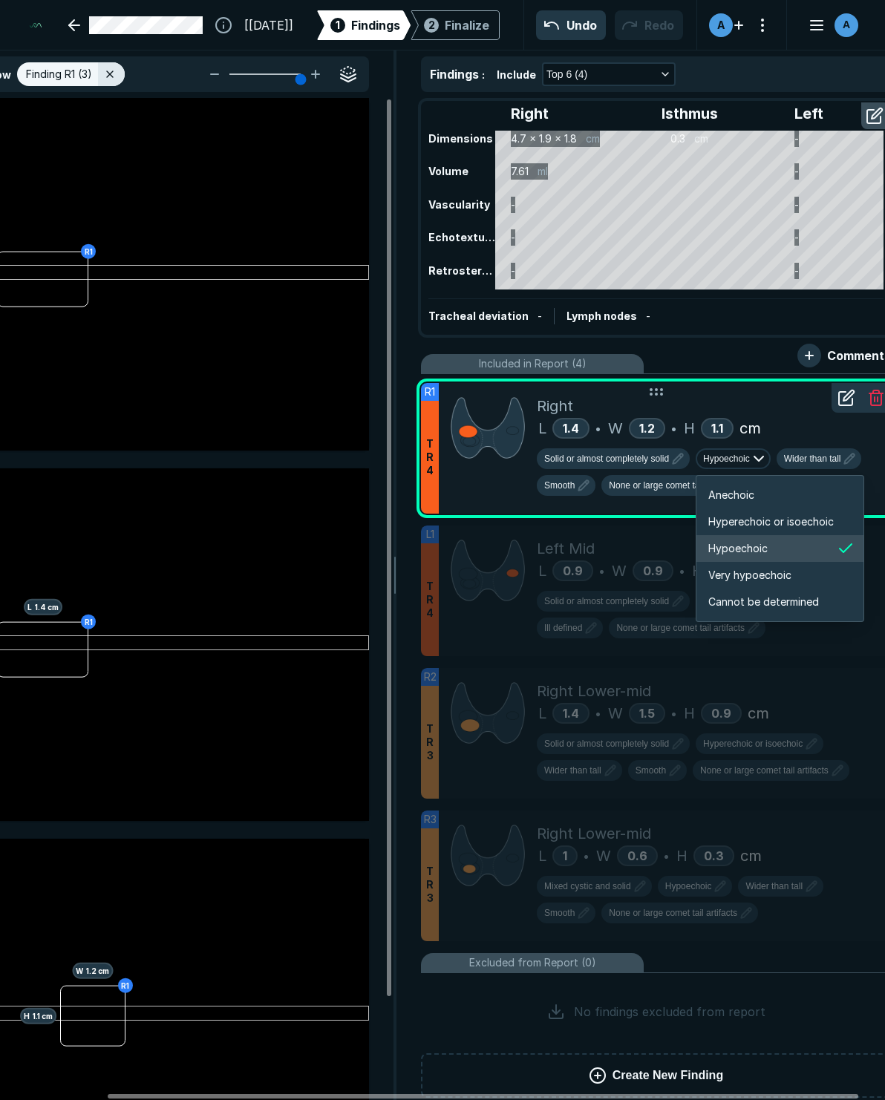
scroll to position [2477, 2660]
click at [744, 547] on span "Hypoechoic" at bounding box center [737, 548] width 59 height 16
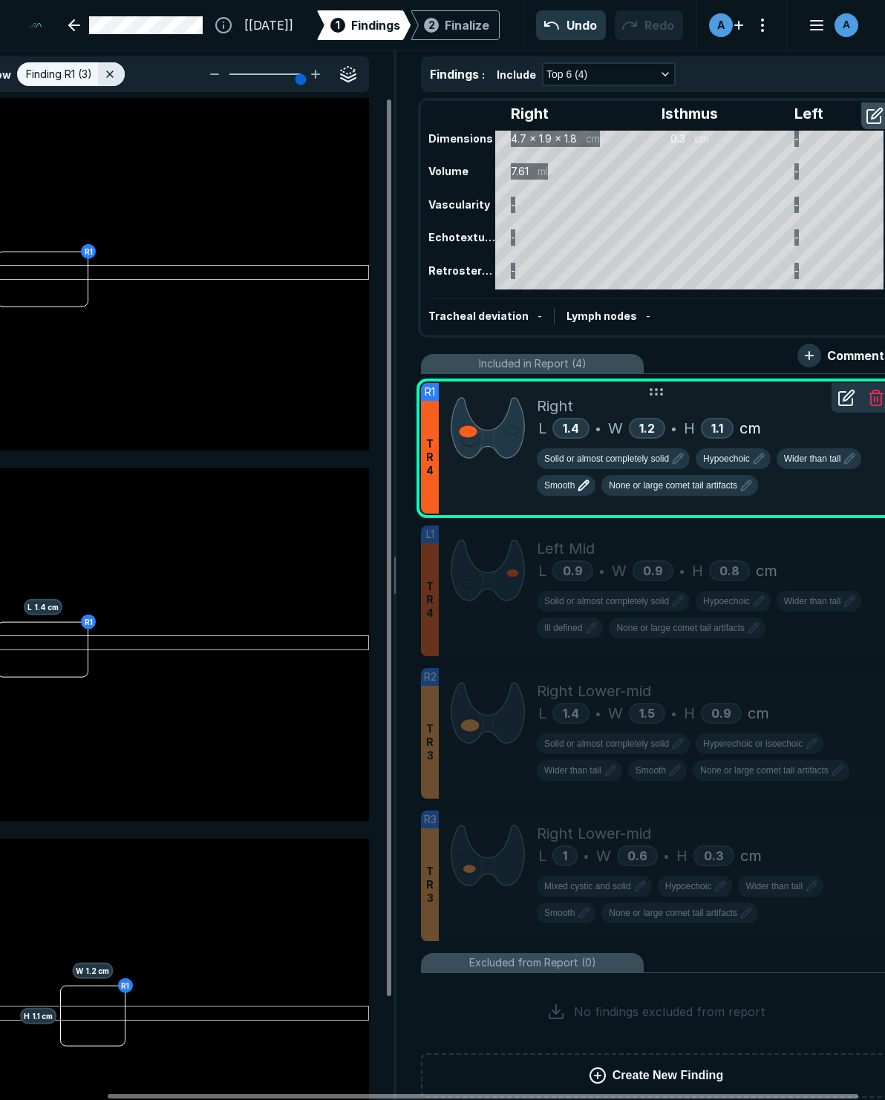
click at [566, 489] on span "Smooth" at bounding box center [559, 485] width 30 height 13
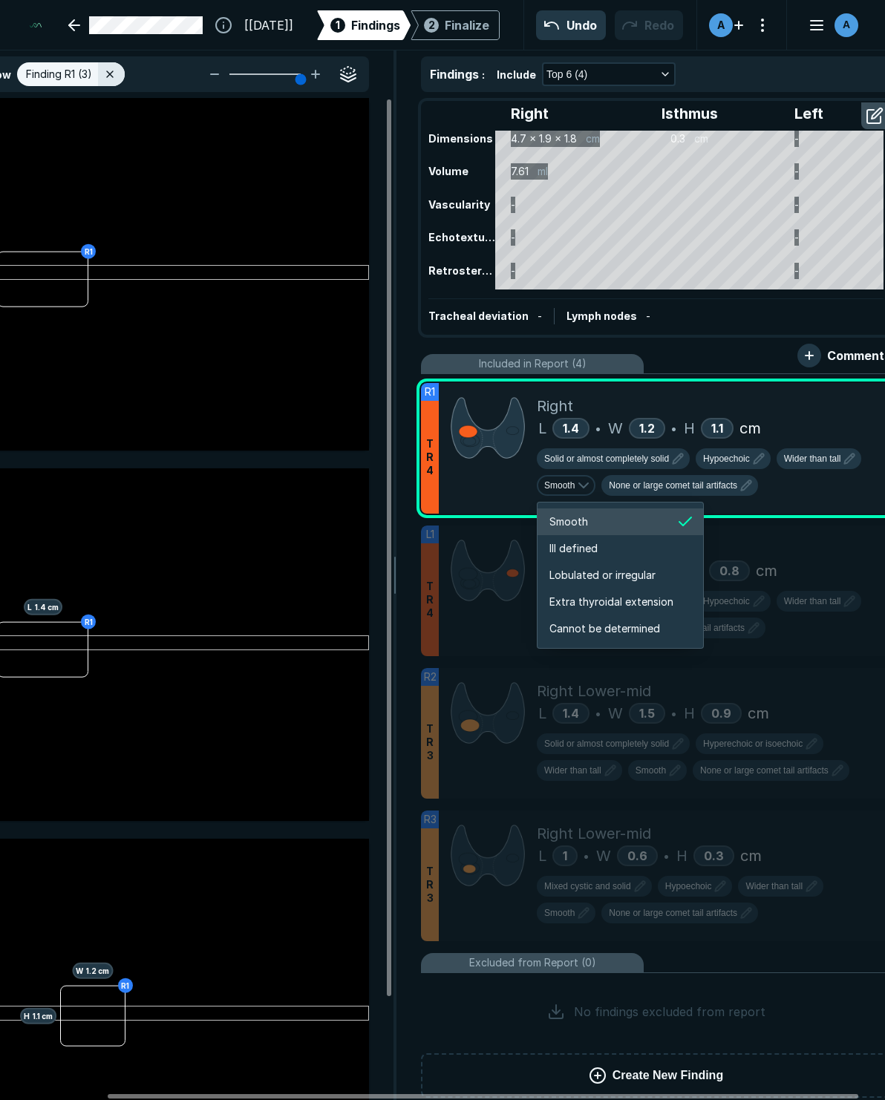
scroll to position [2477, 2640]
click at [592, 544] on span "Ill defined" at bounding box center [573, 548] width 48 height 16
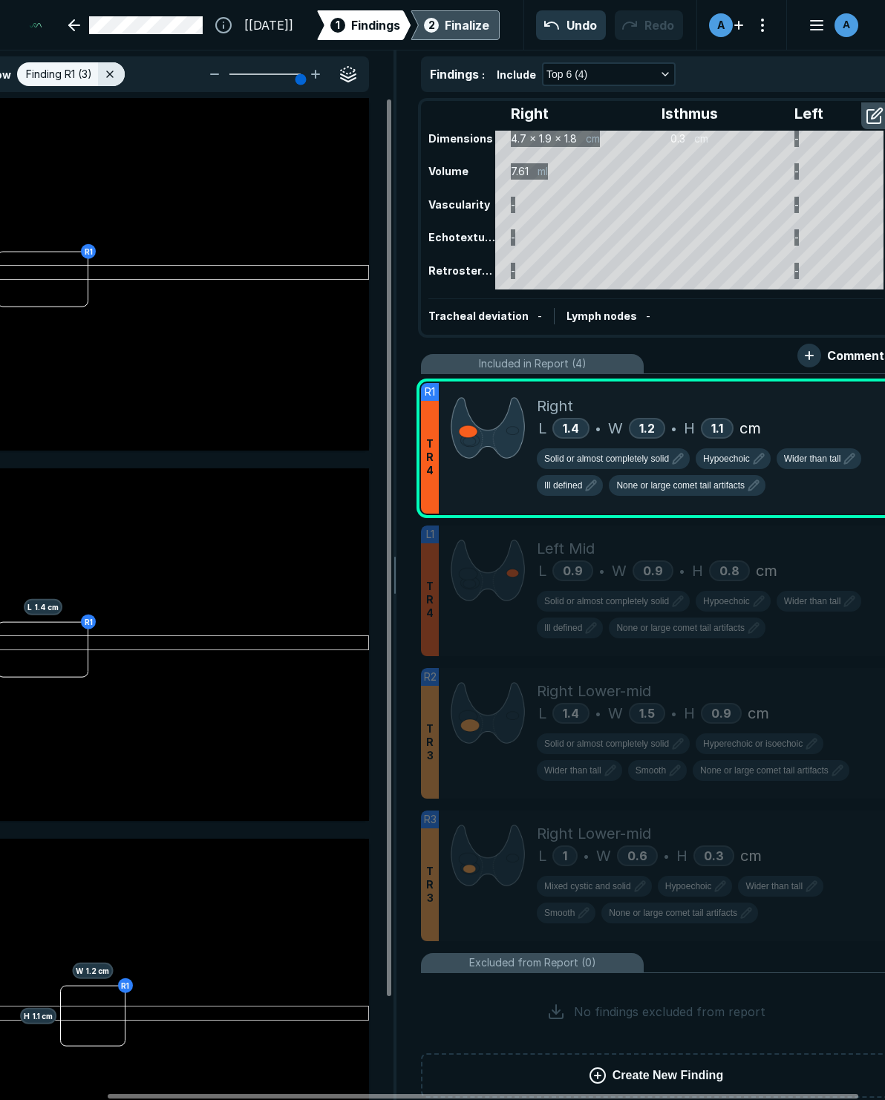
click at [465, 22] on div "Finalize" at bounding box center [467, 25] width 45 height 18
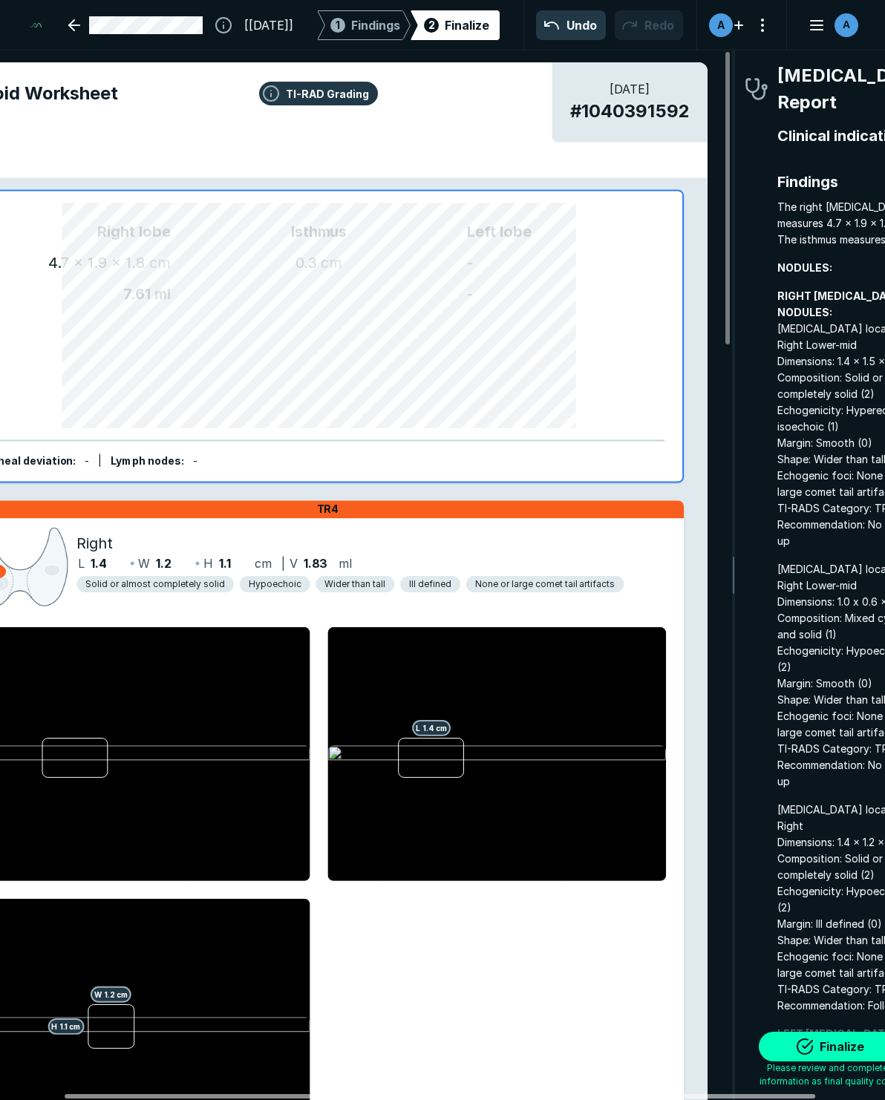
scroll to position [0, 122]
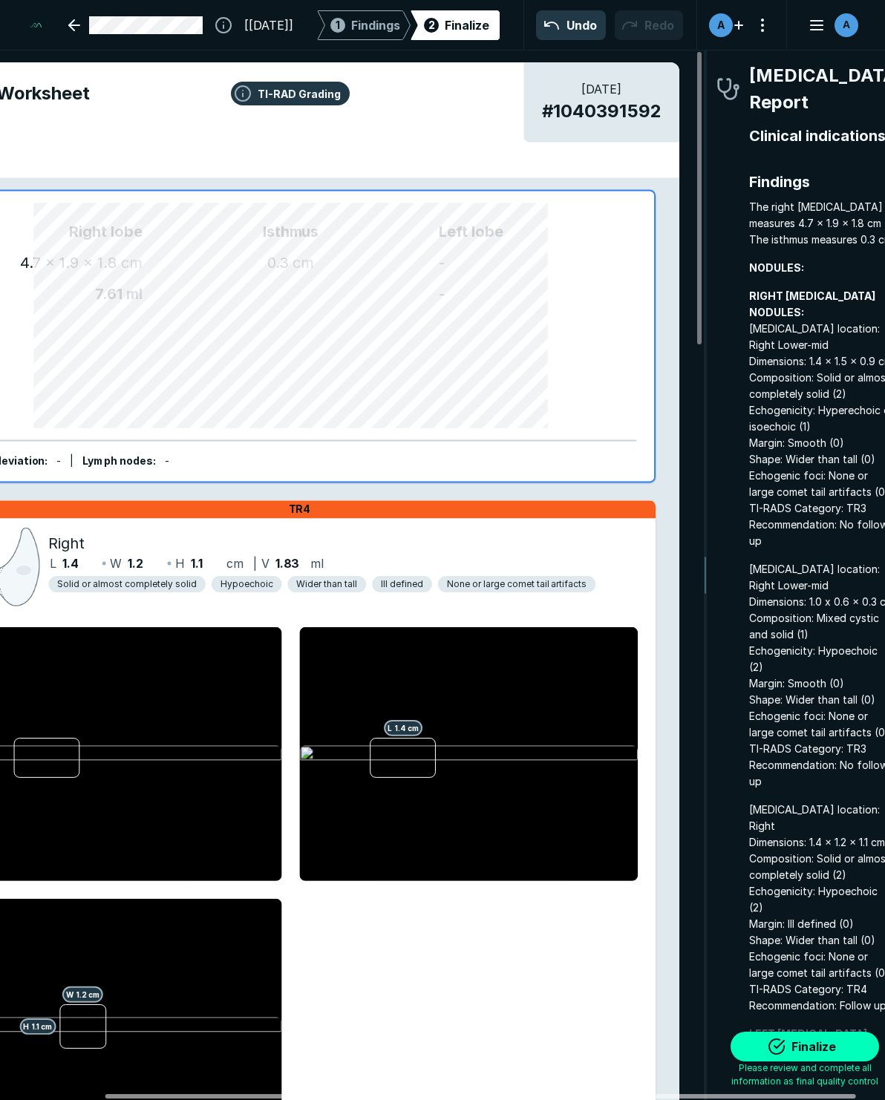
click at [686, 1094] on div at bounding box center [480, 1096] width 750 height 4
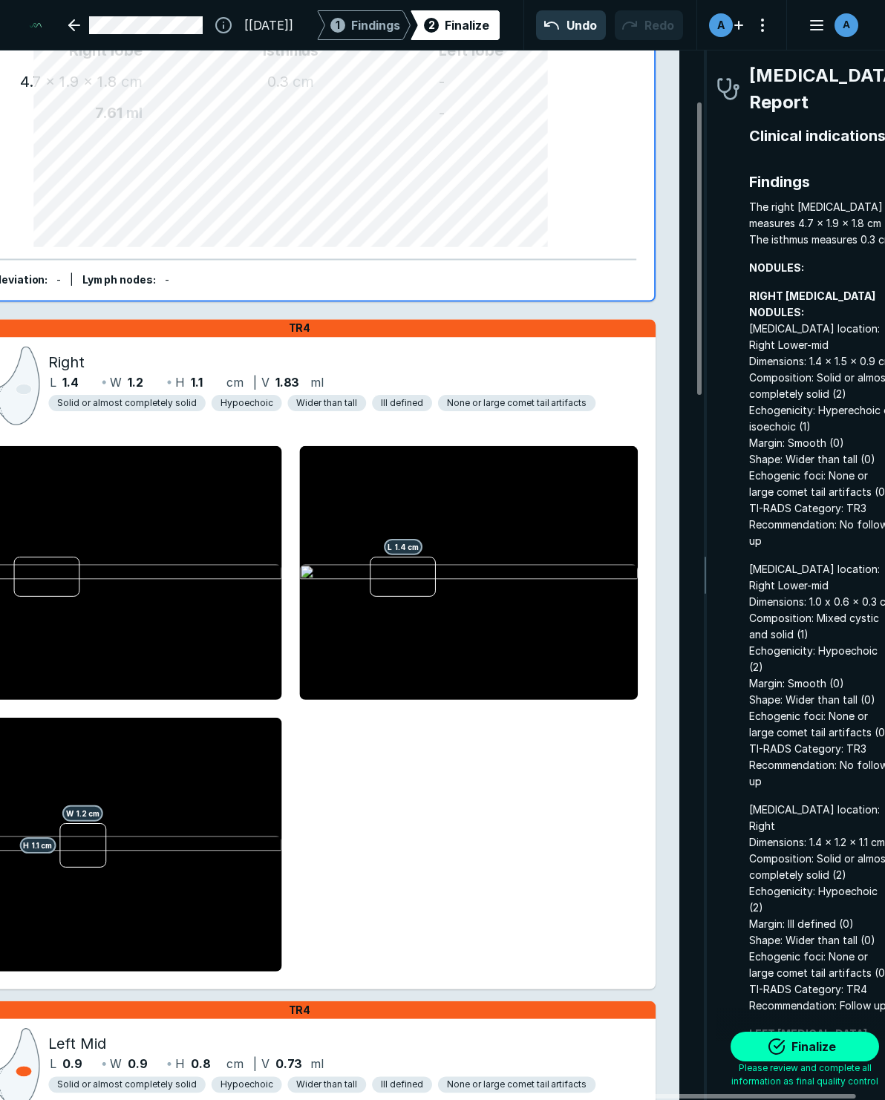
scroll to position [223, 0]
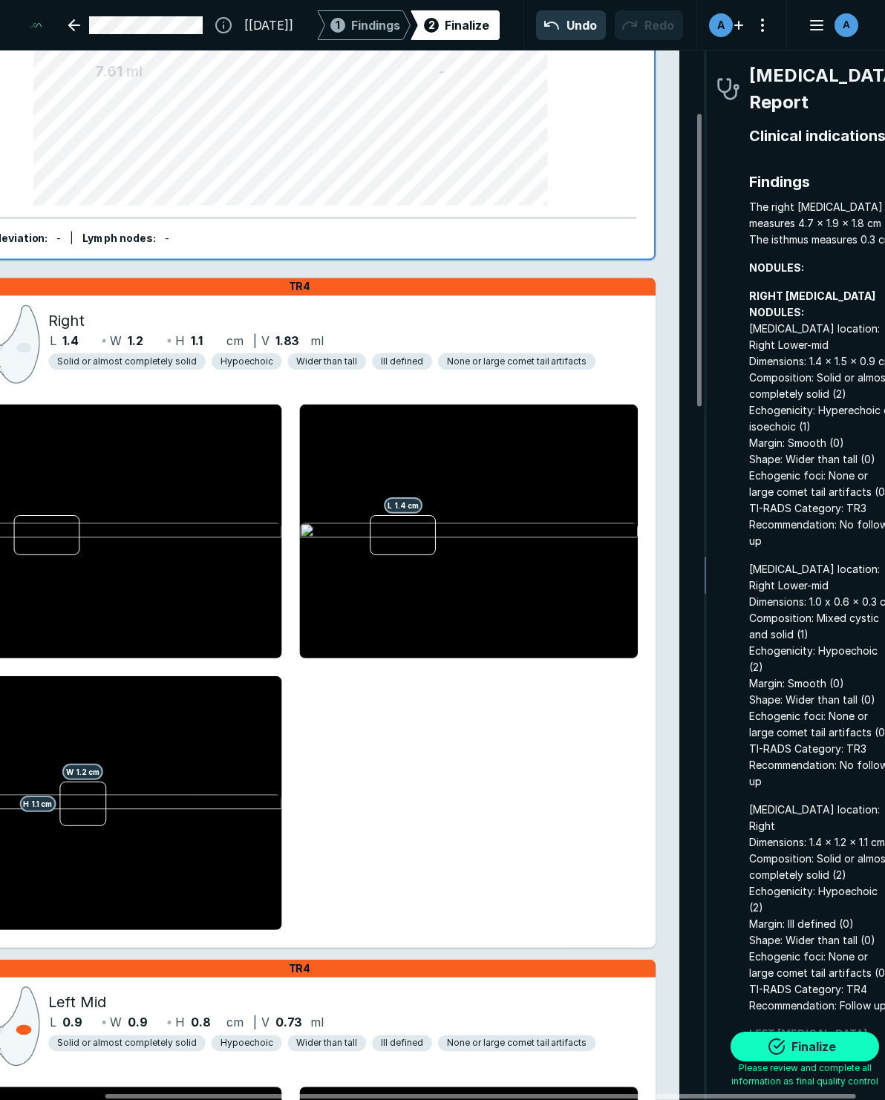
click at [805, 1050] on button "Finalize" at bounding box center [804, 1047] width 148 height 30
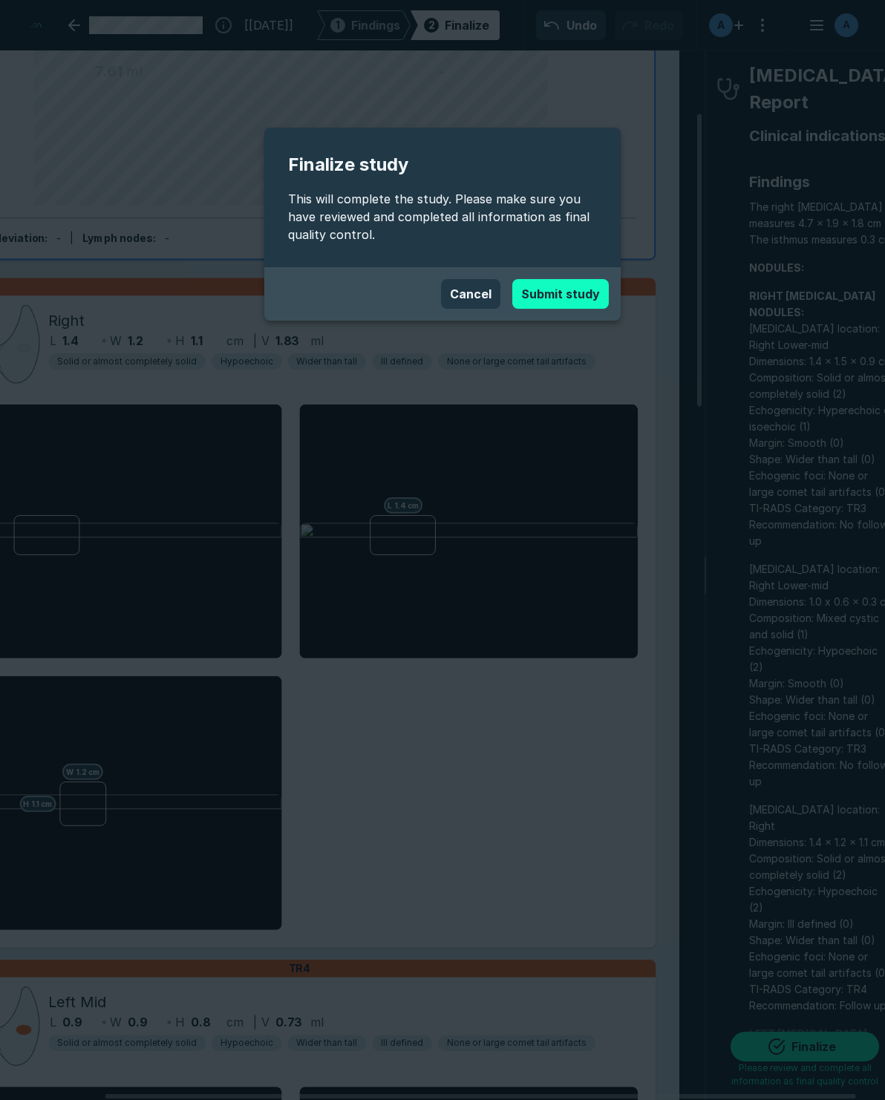
click at [549, 280] on button "Submit study" at bounding box center [560, 294] width 96 height 30
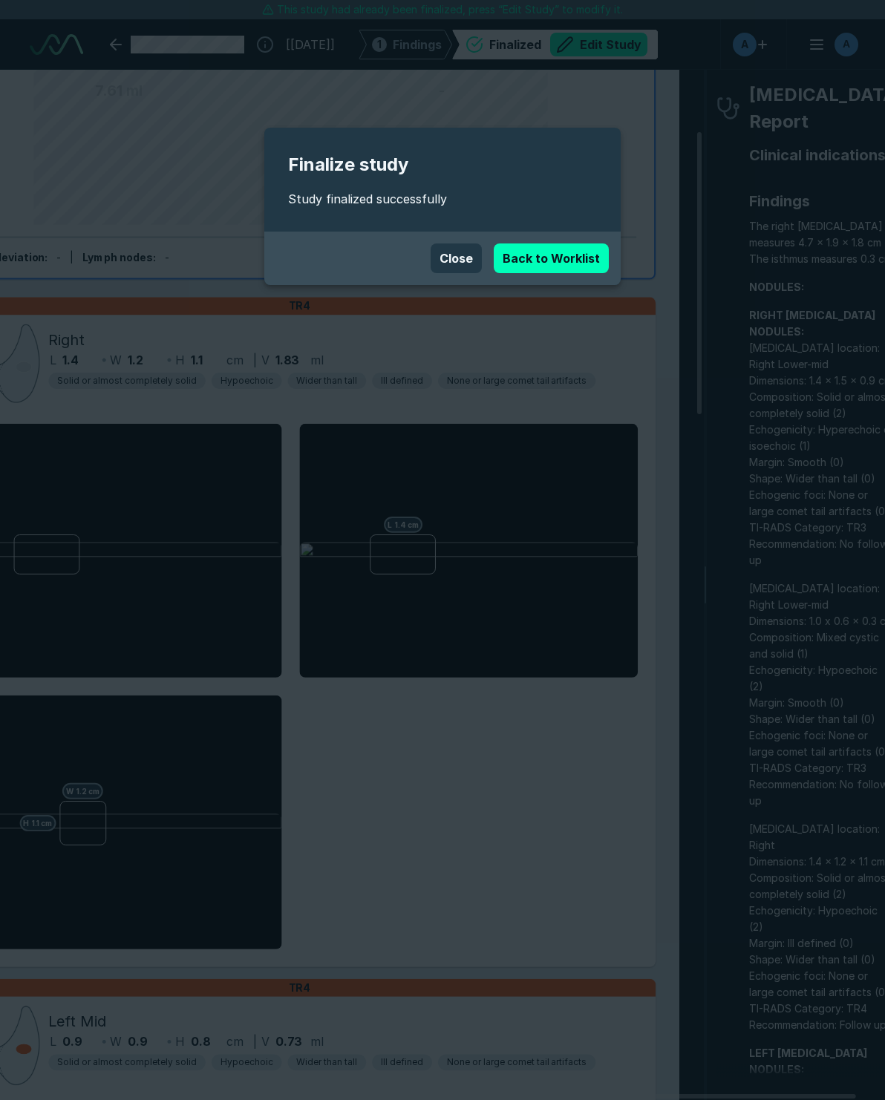
scroll to position [6512, 5889]
click at [455, 261] on button "Close" at bounding box center [455, 258] width 51 height 30
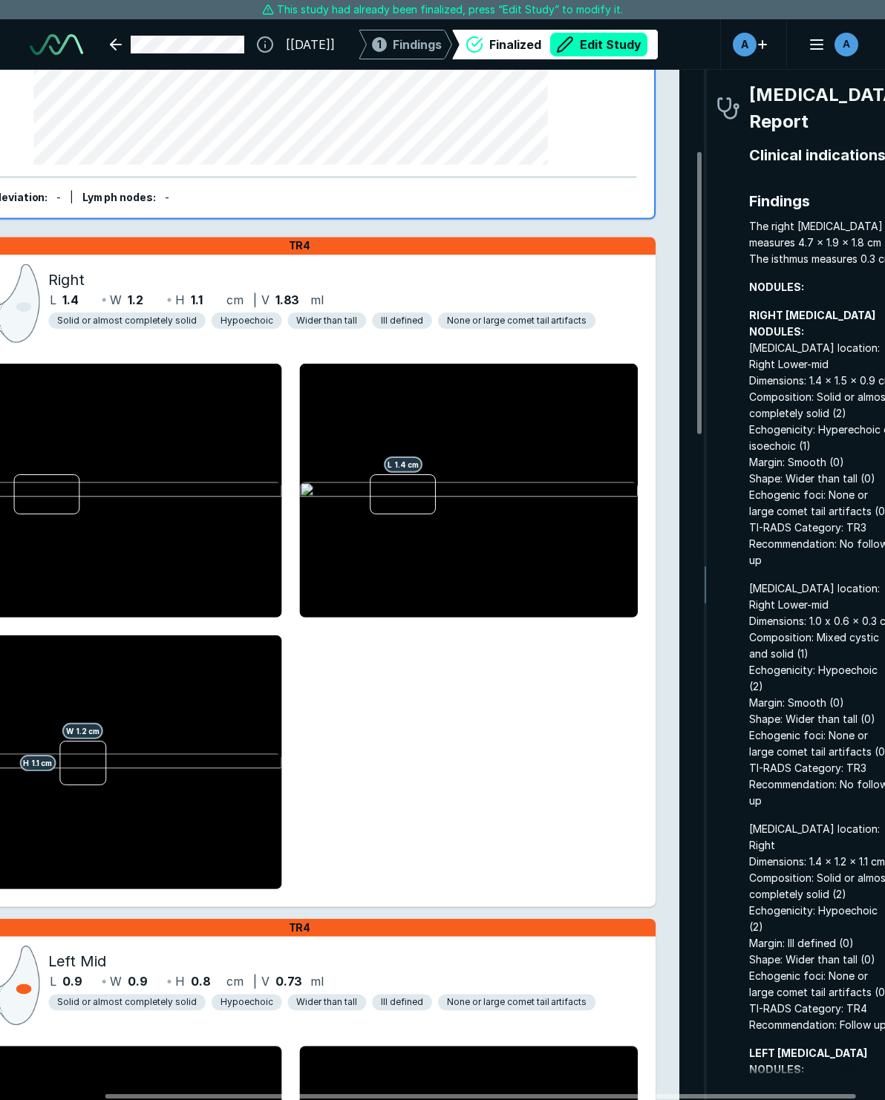
scroll to position [297, 0]
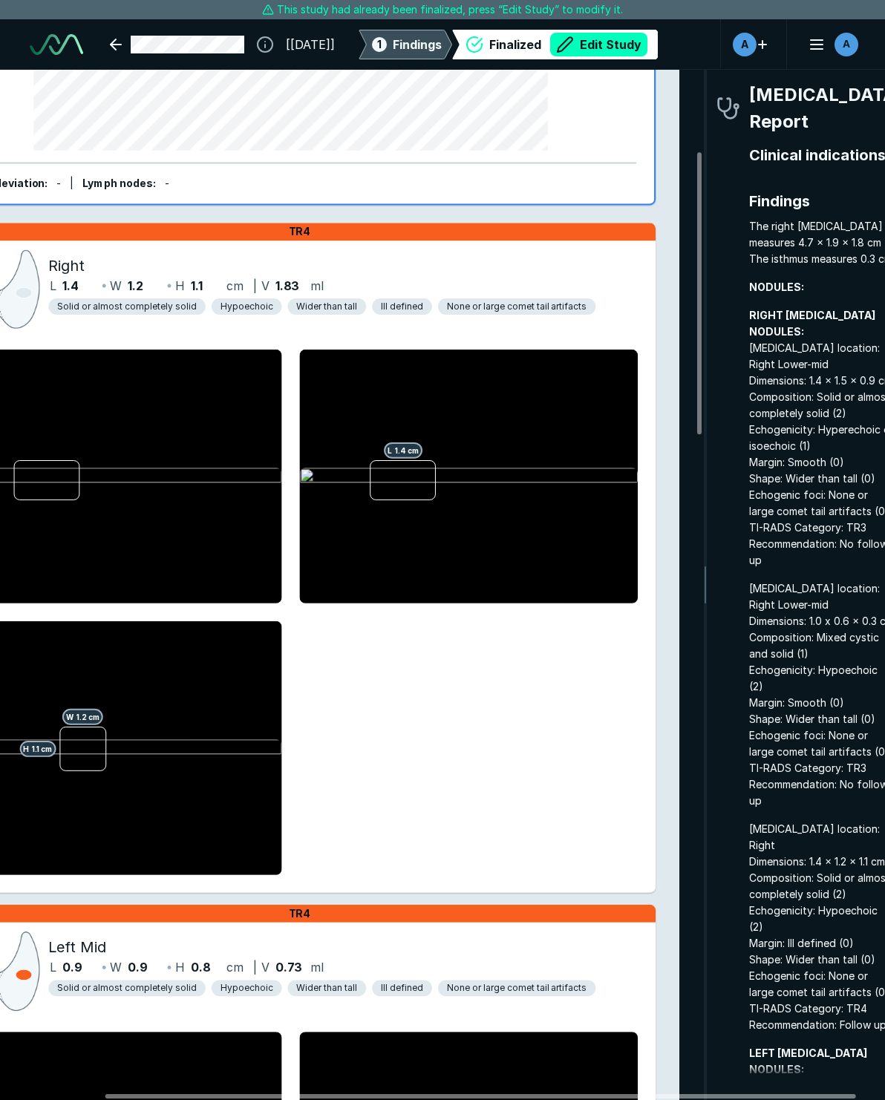
click at [442, 43] on span "Findings" at bounding box center [417, 45] width 49 height 18
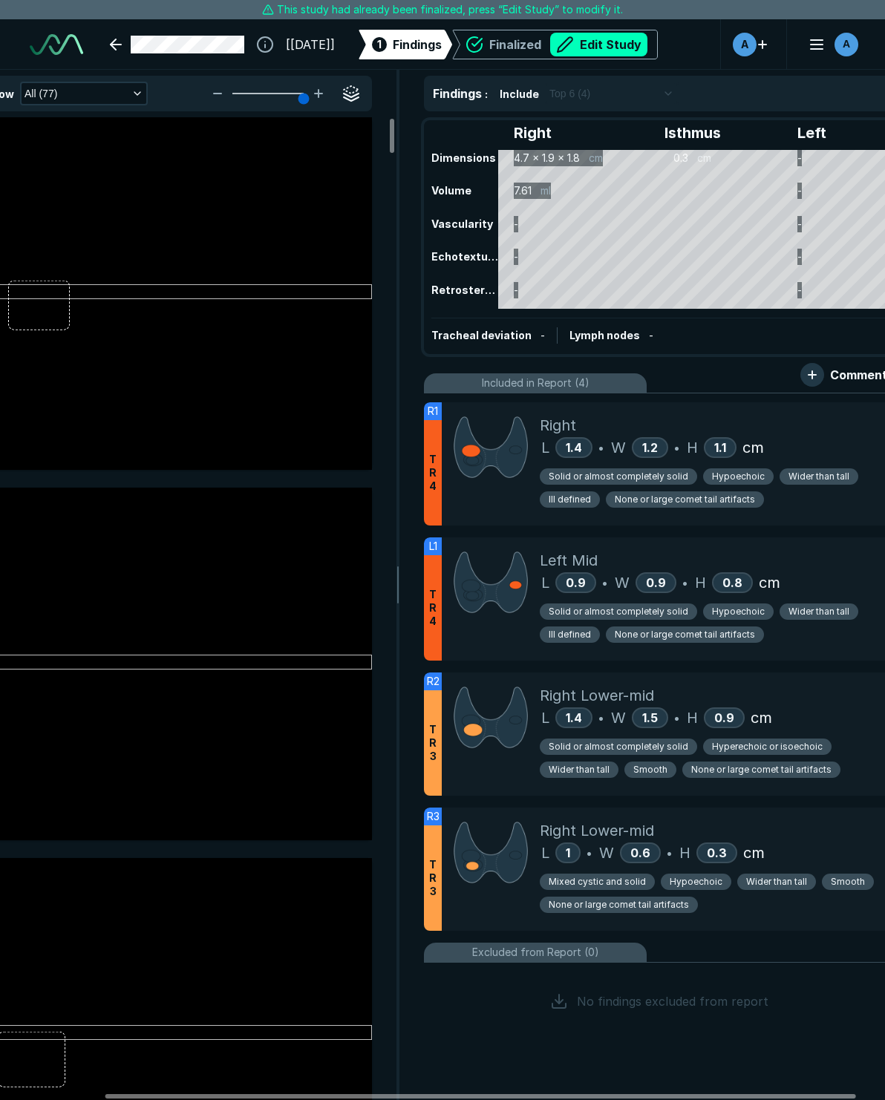
scroll to position [6135, 3998]
click at [446, 470] on div at bounding box center [491, 463] width 98 height 123
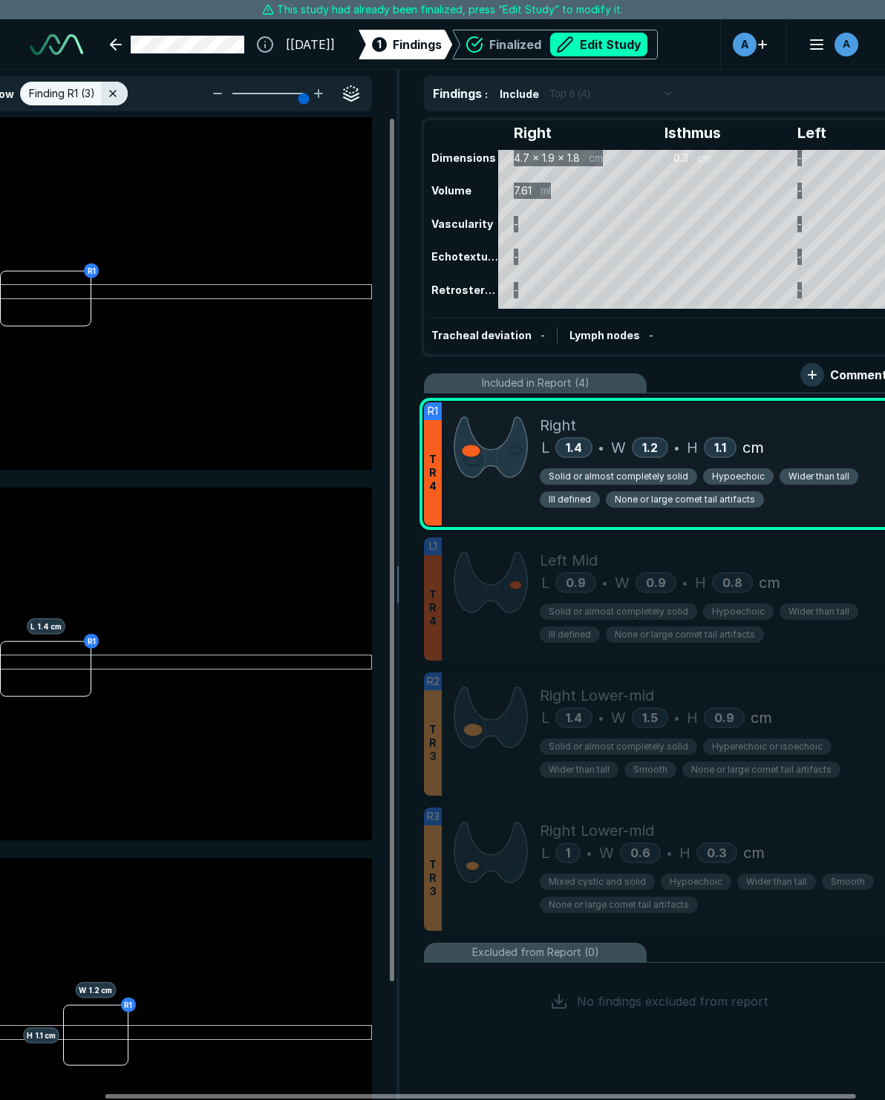
scroll to position [6167, 3998]
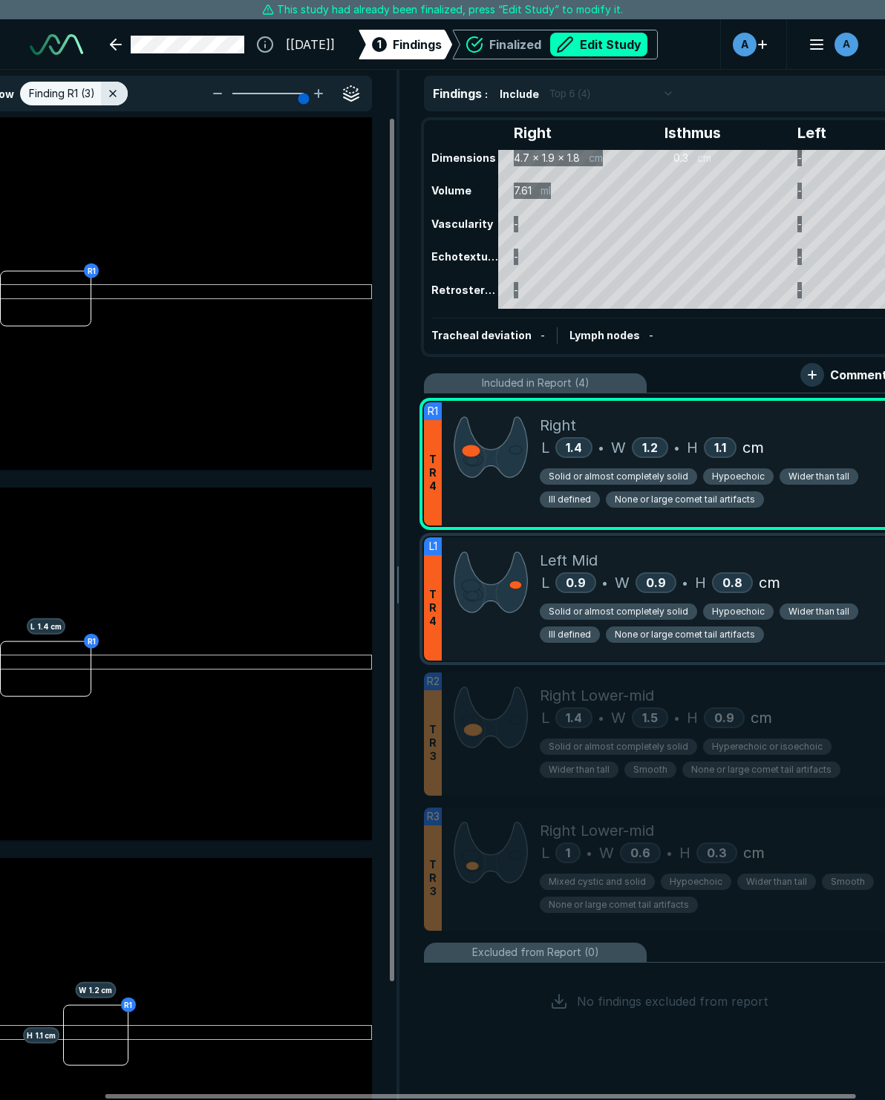
click at [496, 616] on div at bounding box center [491, 598] width 98 height 123
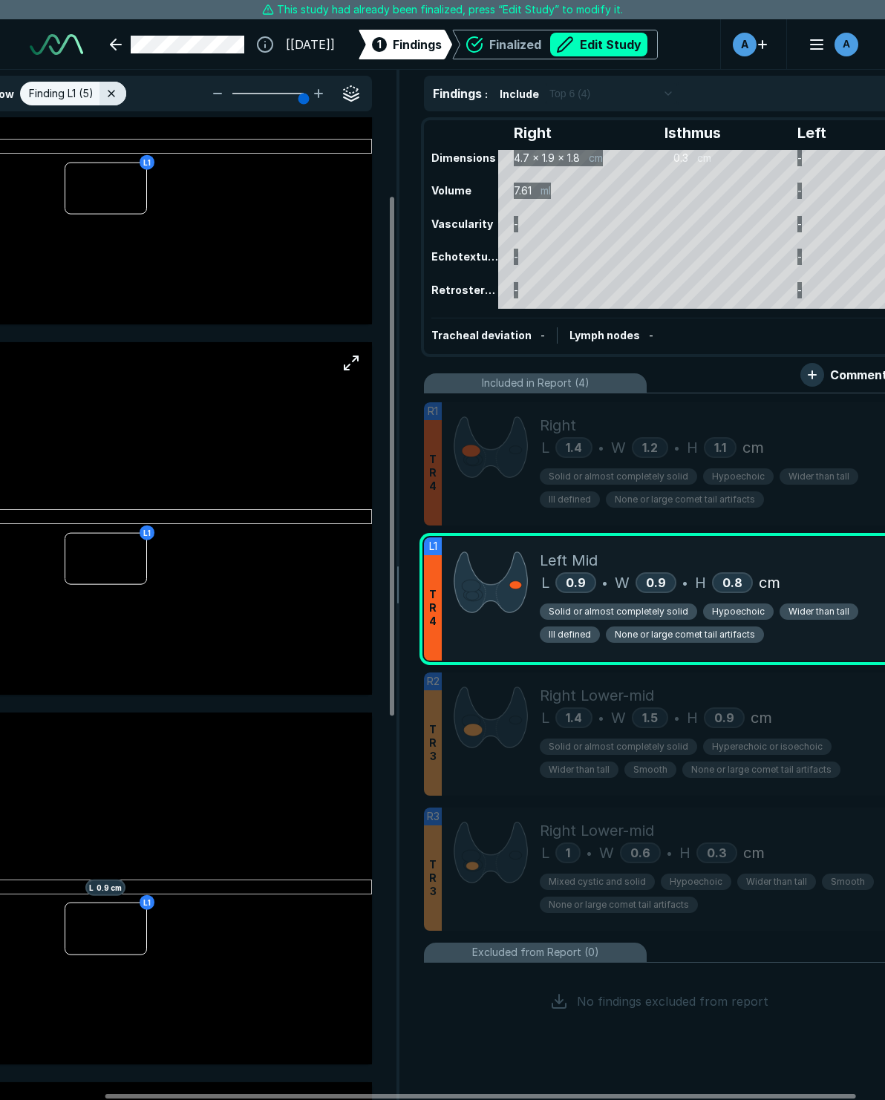
scroll to position [148, 0]
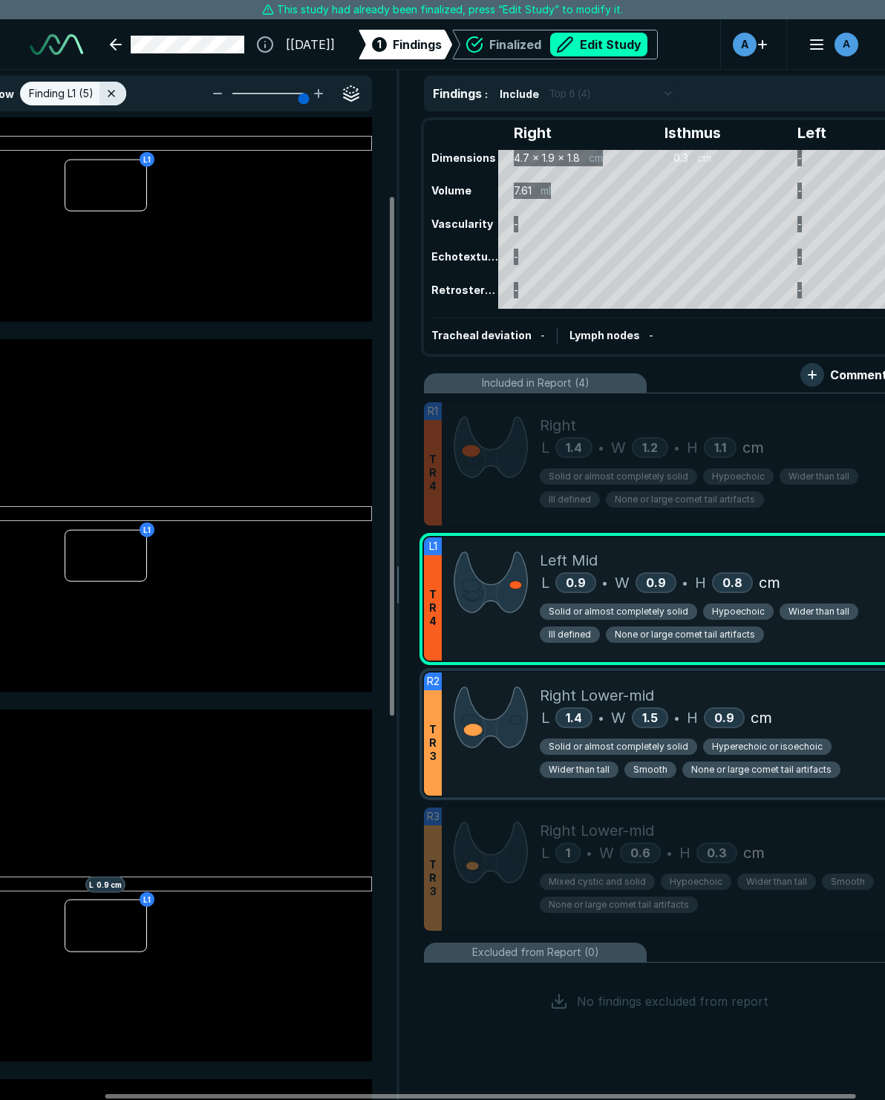
click at [463, 755] on div at bounding box center [491, 733] width 98 height 123
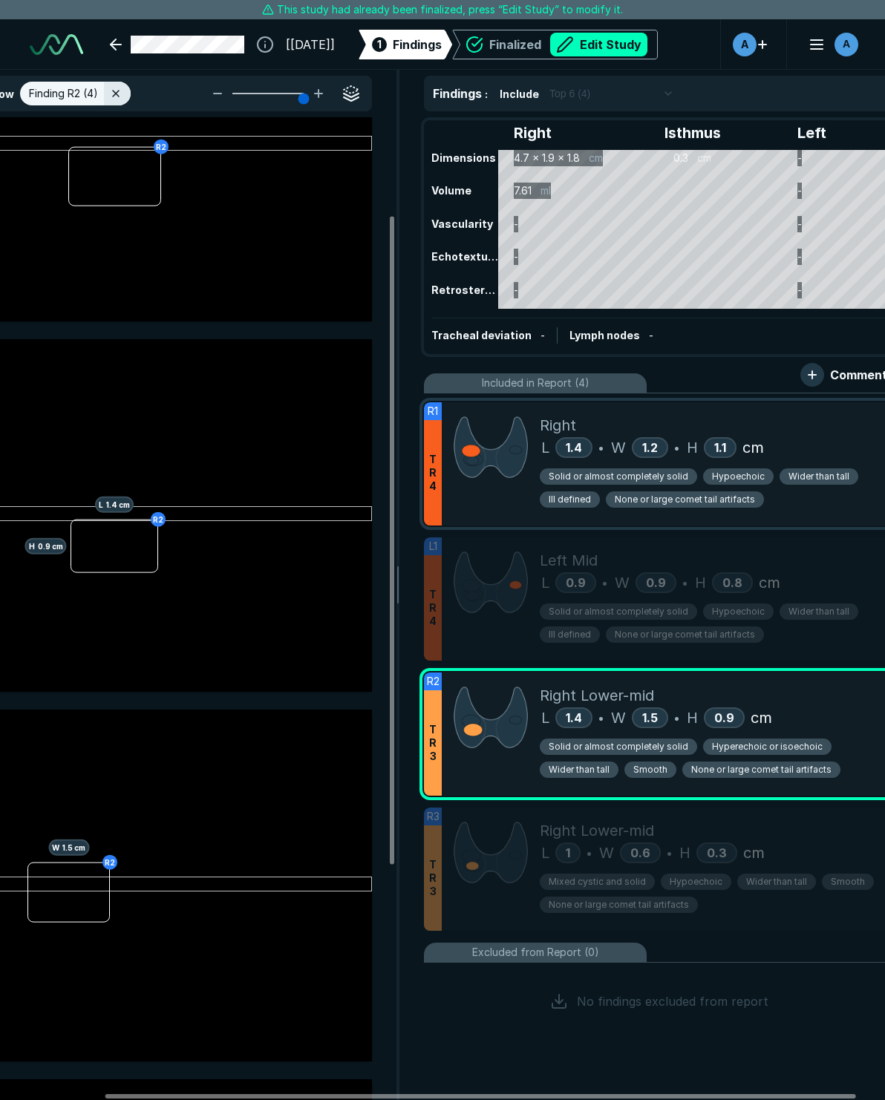
click at [488, 510] on div at bounding box center [491, 463] width 98 height 123
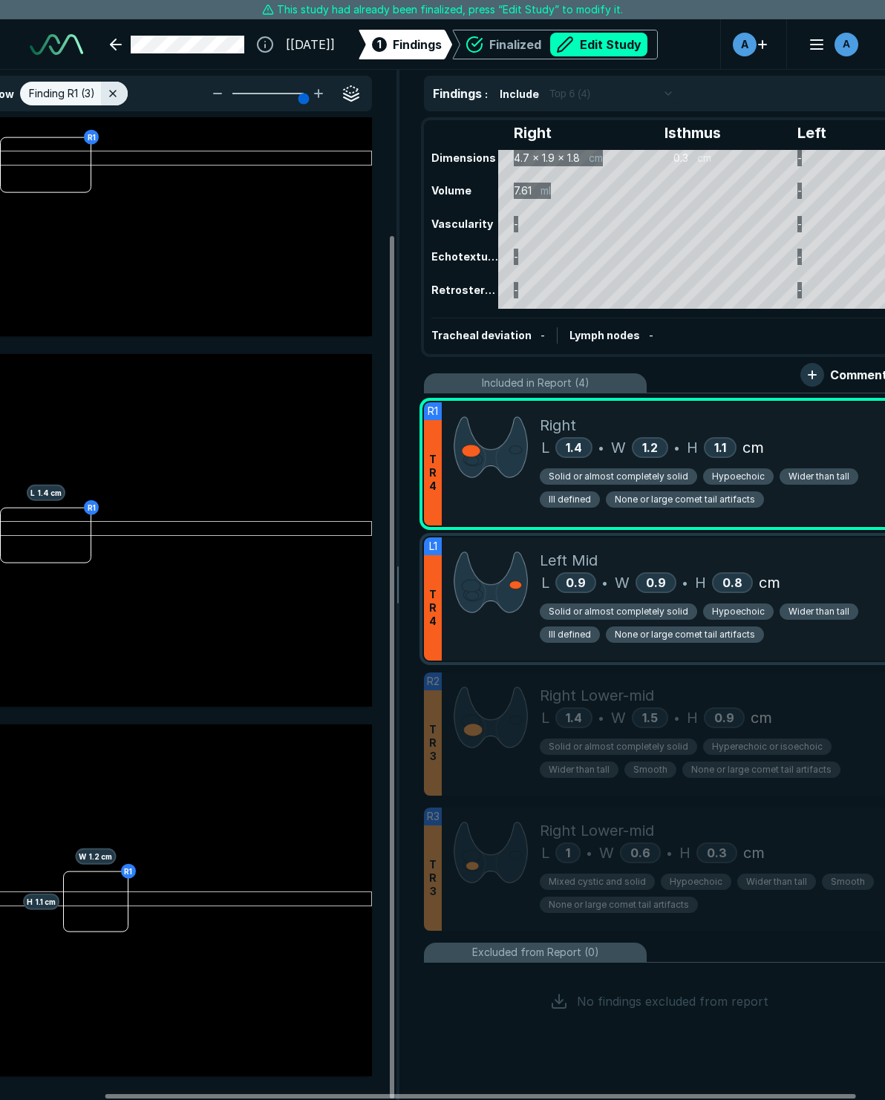
click at [510, 634] on div at bounding box center [491, 598] width 98 height 123
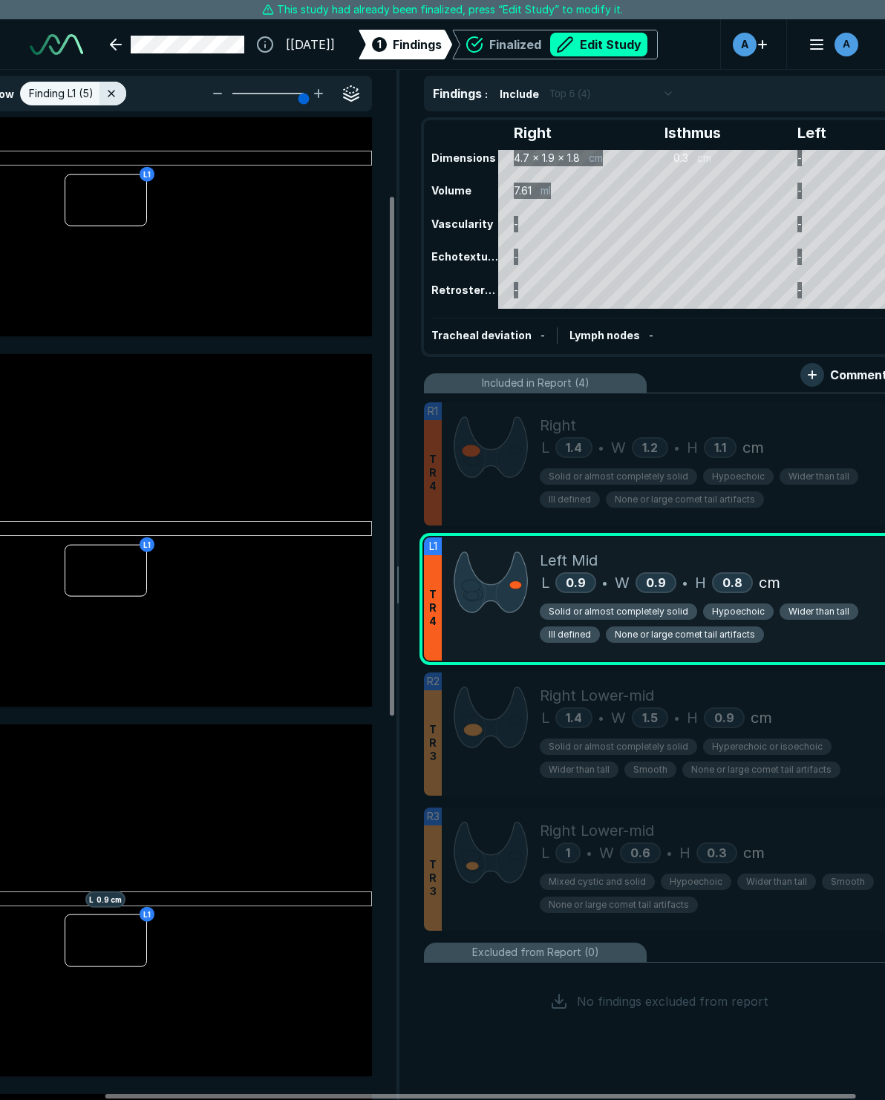
scroll to position [148, 0]
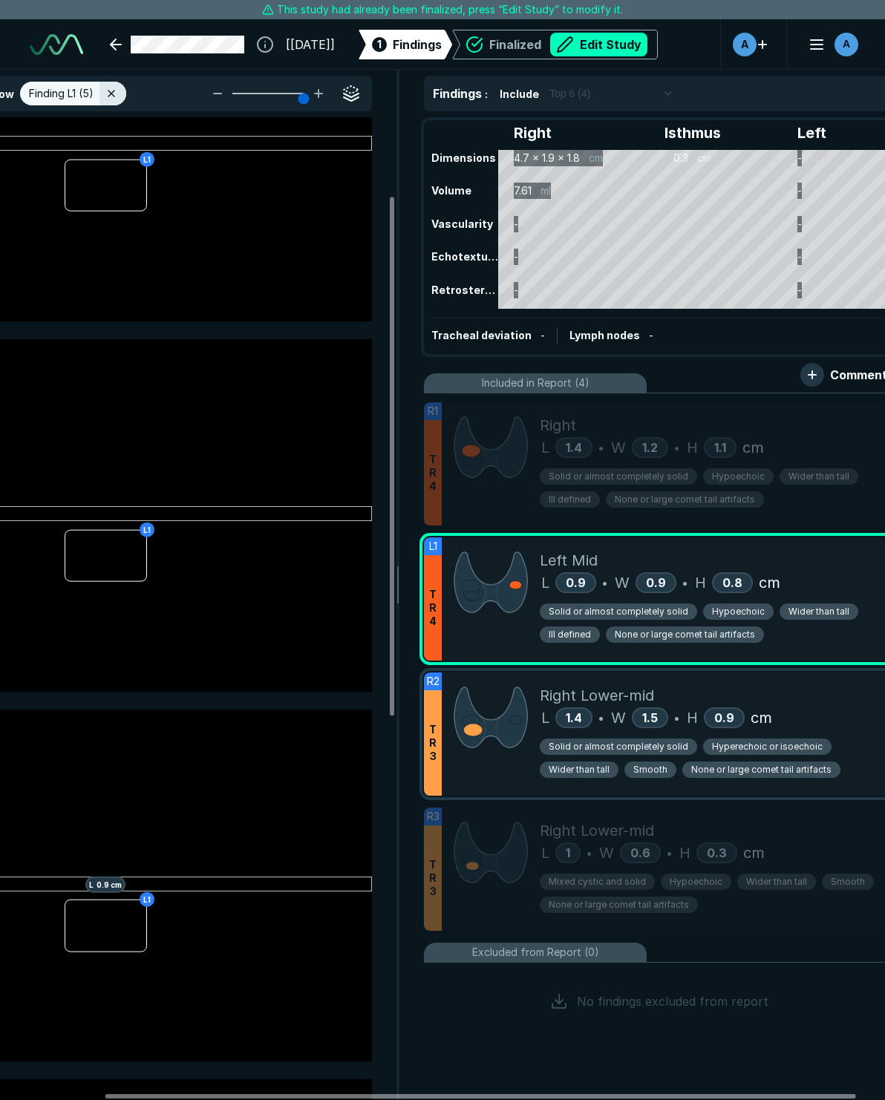
click at [505, 783] on div at bounding box center [491, 733] width 98 height 123
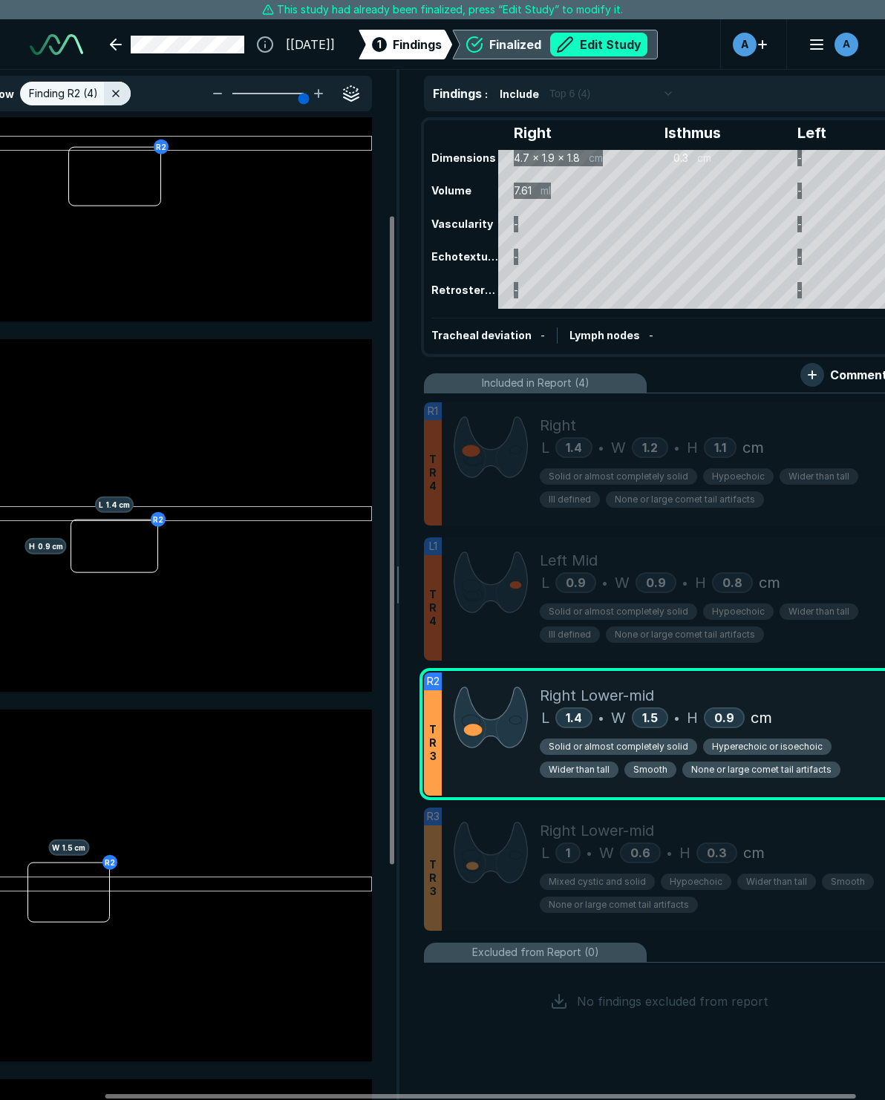
click at [647, 44] on button "Edit Study" at bounding box center [598, 45] width 97 height 24
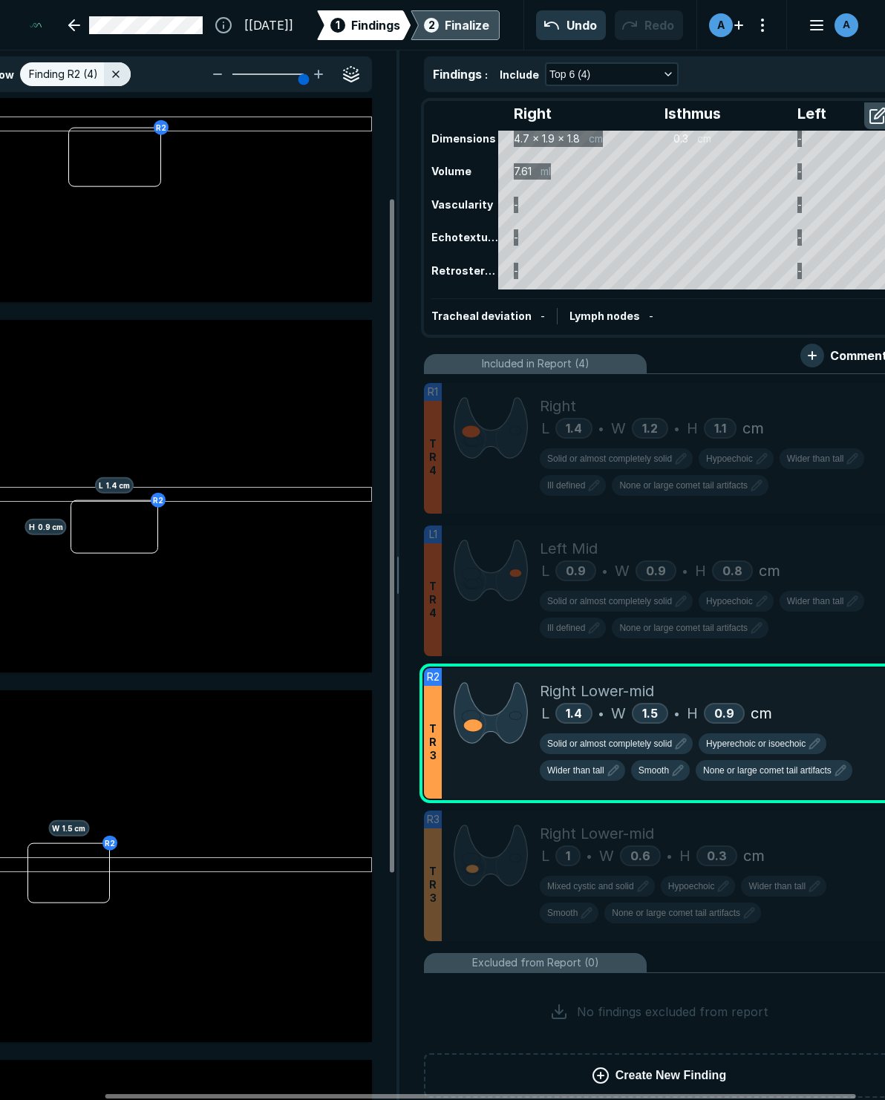
scroll to position [6598, 5889]
click at [871, 115] on button "button" at bounding box center [878, 116] width 27 height 24
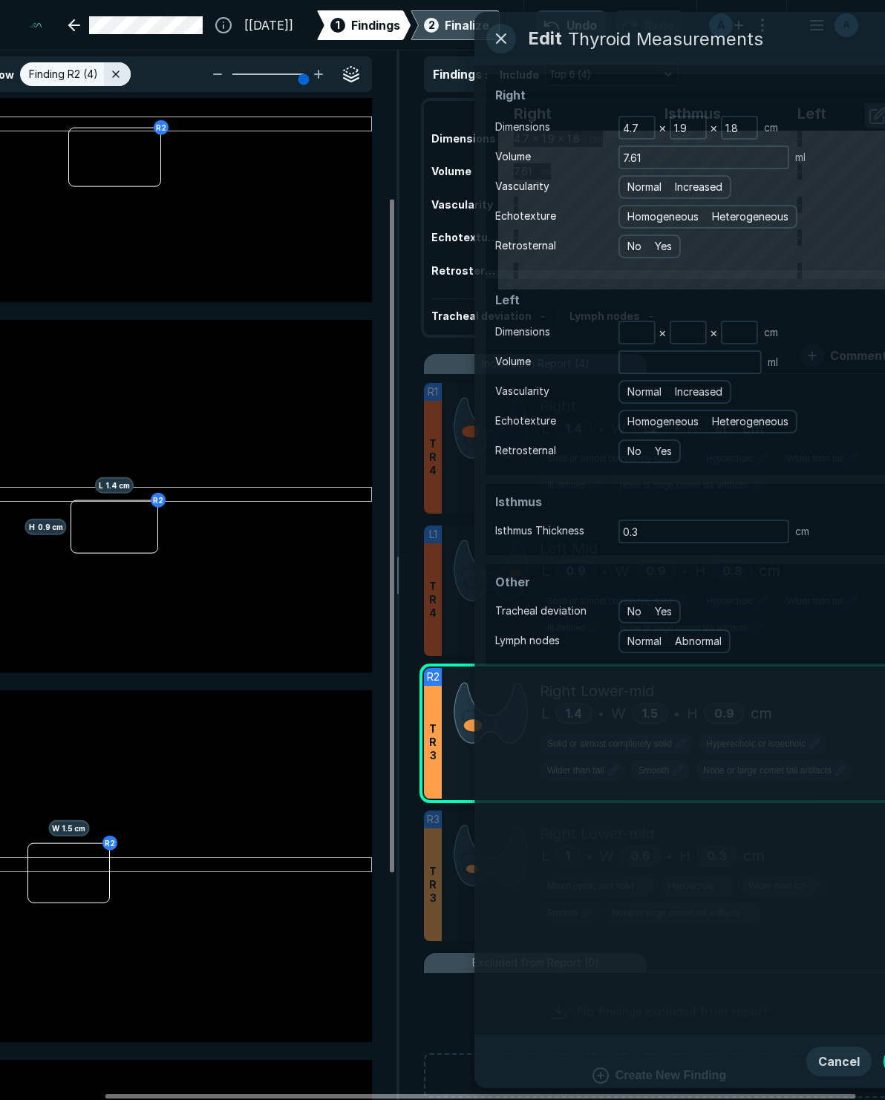
scroll to position [6238, 4045]
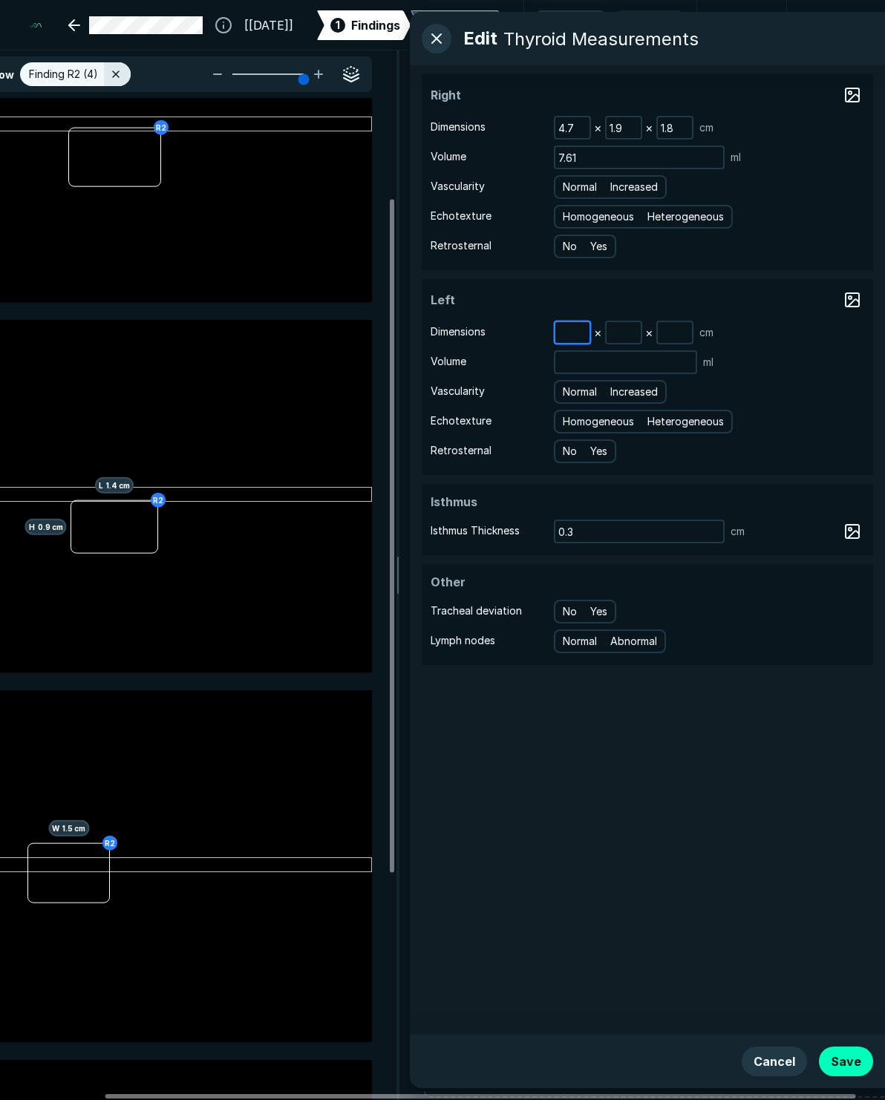
click at [563, 329] on input at bounding box center [572, 332] width 34 height 21
click at [793, 1066] on button "Cancel" at bounding box center [773, 1062] width 65 height 30
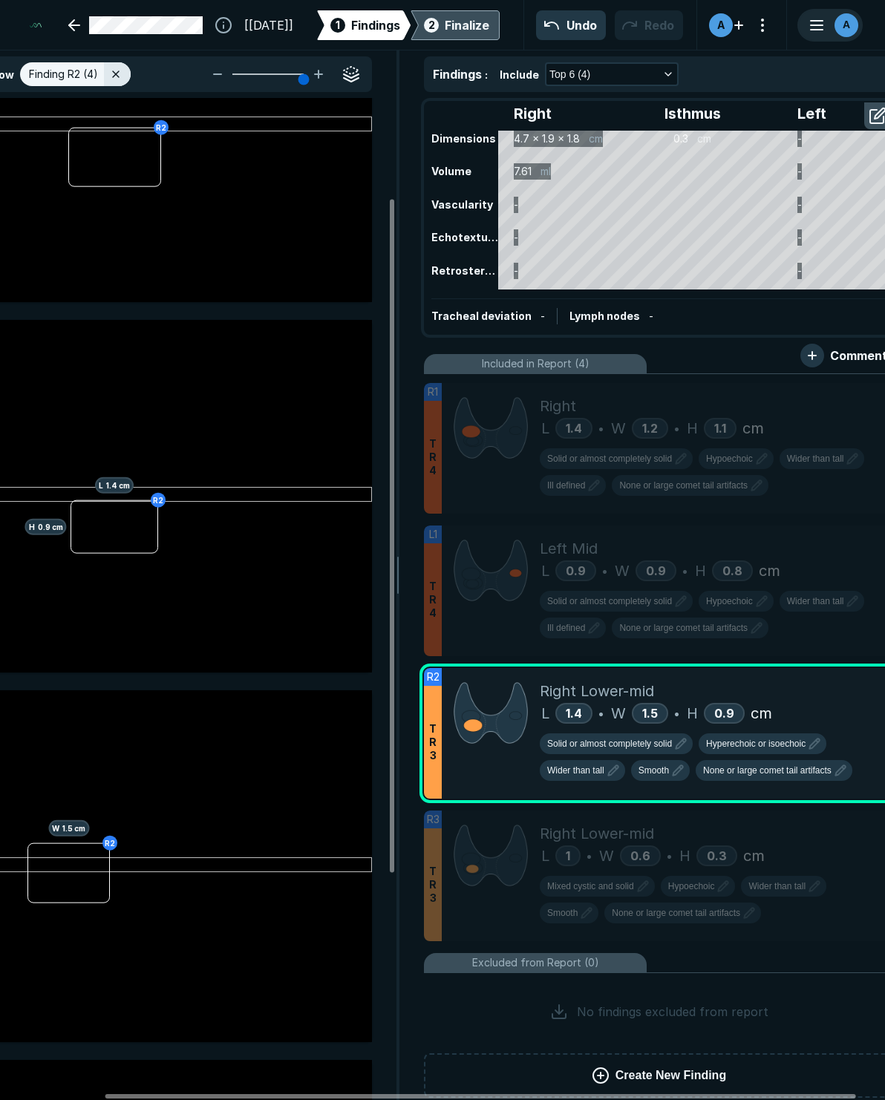
click at [812, 30] on line "button" at bounding box center [817, 30] width 12 height 0
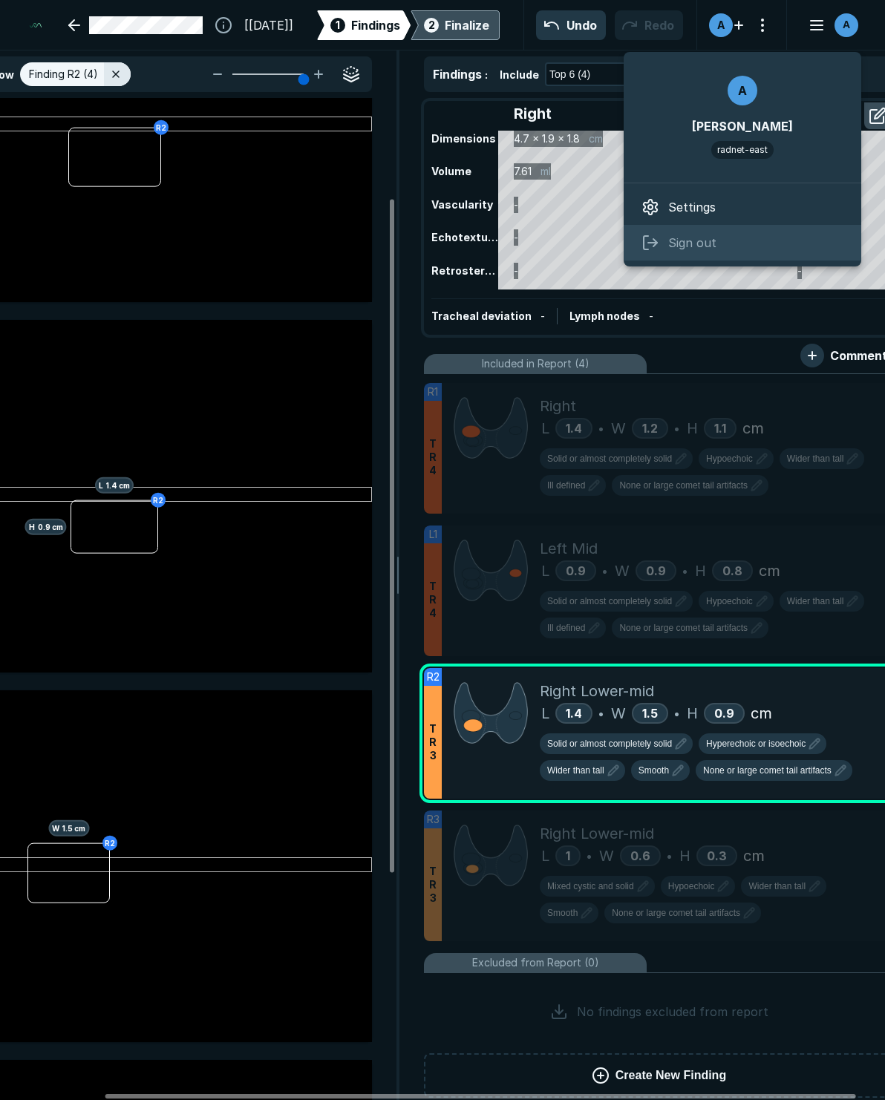
click at [683, 236] on span "Sign out" at bounding box center [692, 243] width 48 height 18
